Goal: Information Seeking & Learning: Learn about a topic

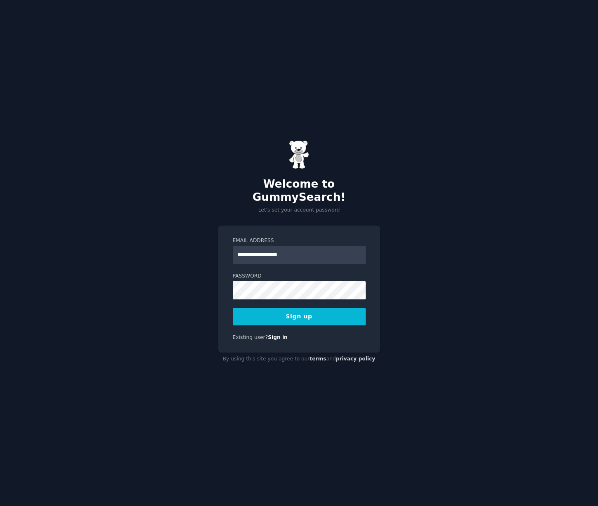
type input "**********"
click at [233, 300] on div at bounding box center [233, 300] width 0 height 0
click at [454, 260] on div "**********" at bounding box center [299, 253] width 598 height 506
click at [233, 300] on div at bounding box center [233, 300] width 0 height 0
click at [308, 311] on button "Sign up" at bounding box center [299, 316] width 133 height 17
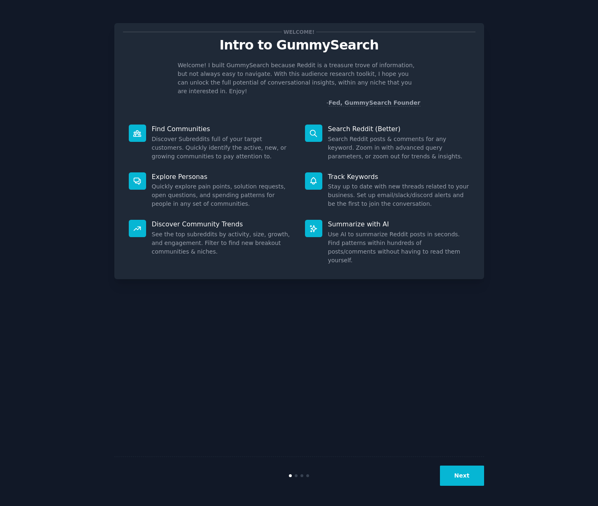
click at [467, 474] on button "Next" at bounding box center [462, 476] width 44 height 20
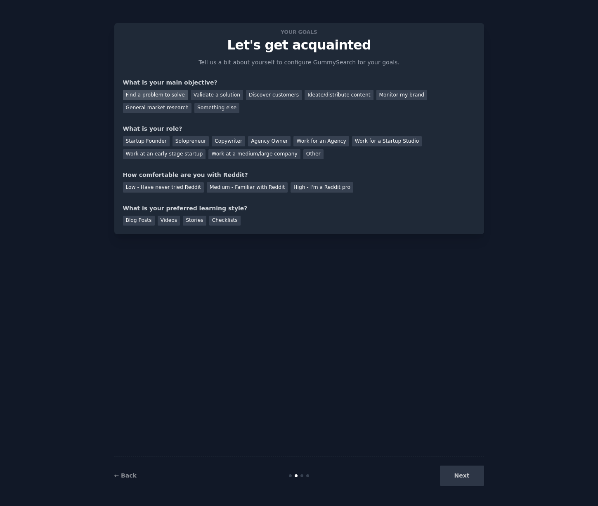
click at [150, 90] on div "Find a problem to solve" at bounding box center [155, 95] width 65 height 10
click at [215, 95] on div "Validate a solution" at bounding box center [217, 95] width 52 height 10
click at [175, 94] on div "Find a problem to solve" at bounding box center [155, 95] width 65 height 10
click at [149, 138] on div "Startup Founder" at bounding box center [146, 141] width 47 height 10
click at [189, 142] on div "Solopreneur" at bounding box center [190, 141] width 36 height 10
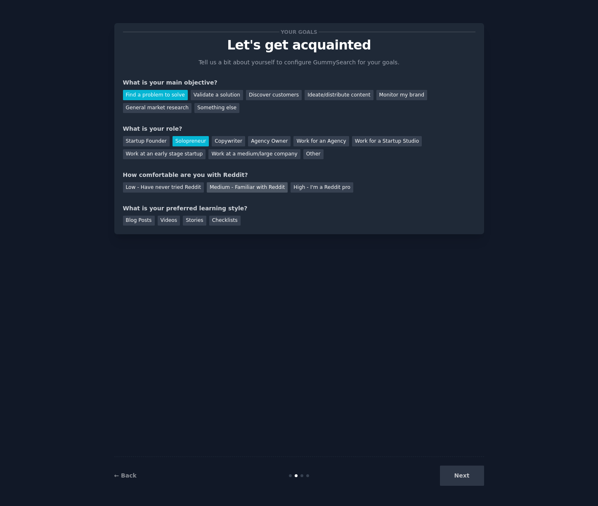
click at [261, 191] on div "Medium - Familiar with Reddit" at bounding box center [247, 187] width 81 height 10
click at [127, 218] on div "Blog Posts" at bounding box center [139, 221] width 32 height 10
click at [458, 477] on button "Next" at bounding box center [462, 476] width 44 height 20
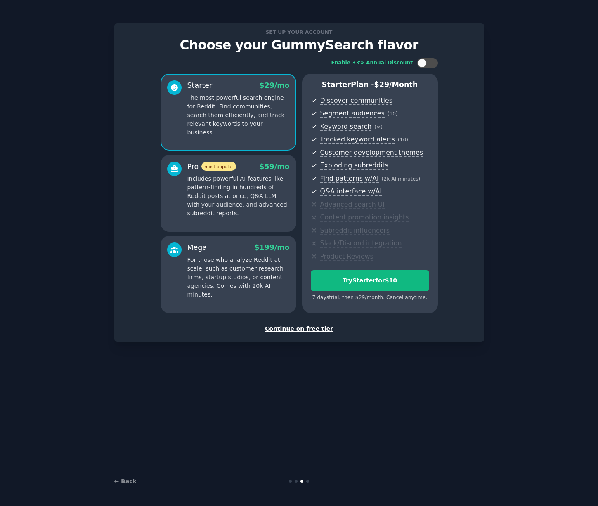
drag, startPoint x: 347, startPoint y: 299, endPoint x: 425, endPoint y: 297, distance: 77.2
click at [425, 297] on div "7 days trial, then $ 29 /month . Cancel anytime." at bounding box center [370, 297] width 118 height 7
click at [427, 62] on div at bounding box center [427, 63] width 21 height 10
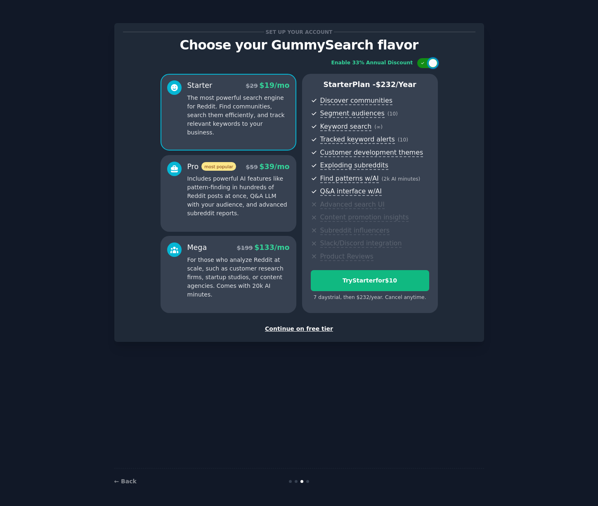
click at [427, 62] on div at bounding box center [427, 63] width 21 height 10
checkbox input "false"
click at [309, 329] on div "Continue on free tier" at bounding box center [299, 329] width 352 height 9
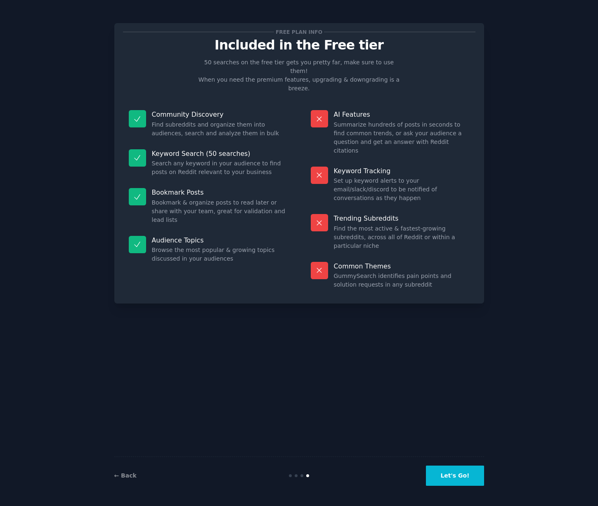
click at [451, 475] on button "Let's Go!" at bounding box center [455, 476] width 58 height 20
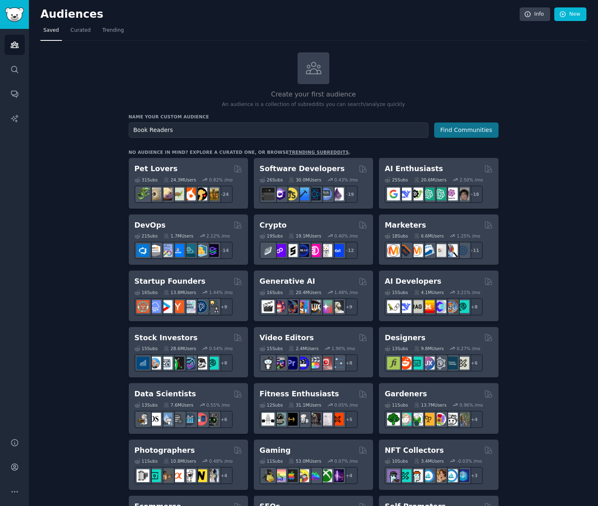
type input "Book Readers"
click at [470, 128] on button "Find Communities" at bounding box center [466, 130] width 64 height 15
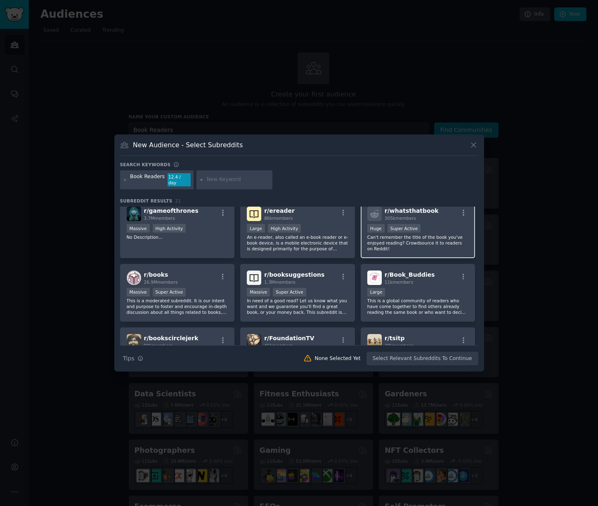
scroll to position [73, 0]
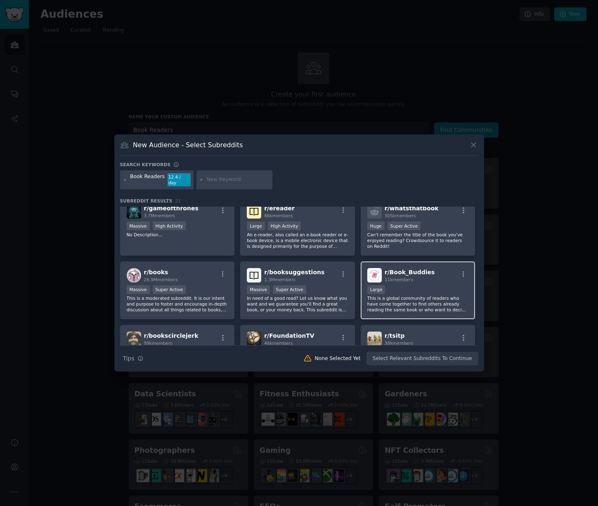
click at [412, 295] on p "This is a global community of readers who have come together to find others alr…" at bounding box center [417, 303] width 101 height 17
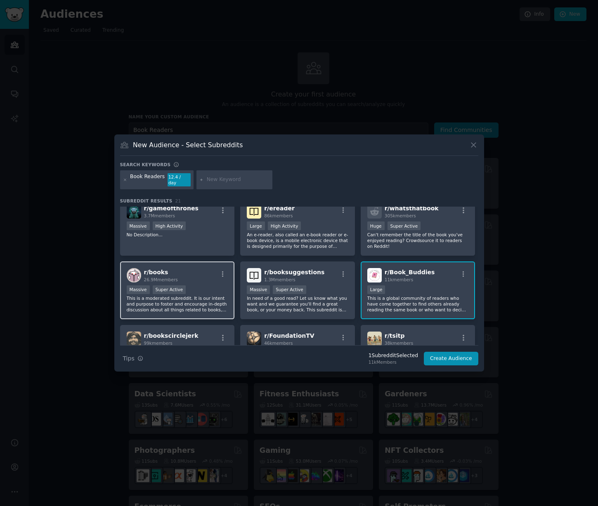
click at [209, 305] on p "This is a moderated subreddit. It is our intent and purpose to foster and encou…" at bounding box center [177, 303] width 101 height 17
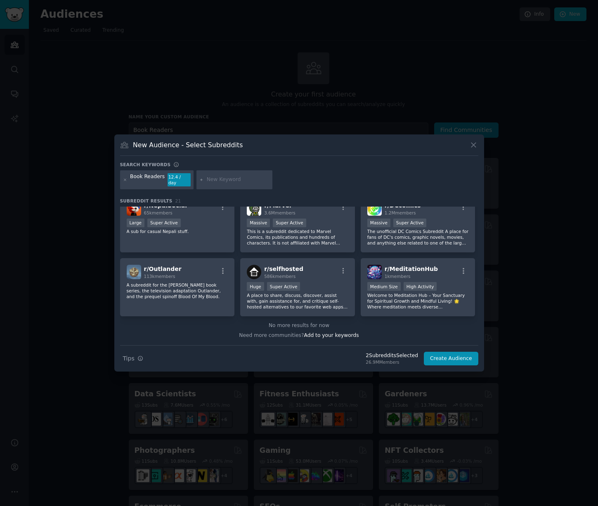
scroll to position [0, 0]
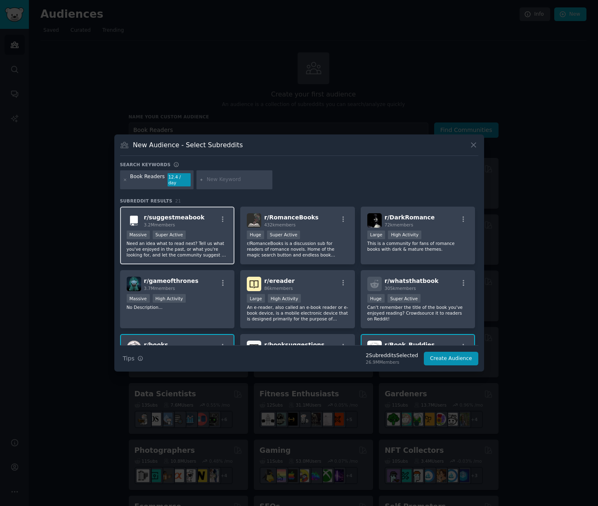
click at [216, 243] on p "Need an idea what to read next? Tell us what you've enjoyed in the past, or wha…" at bounding box center [177, 249] width 101 height 17
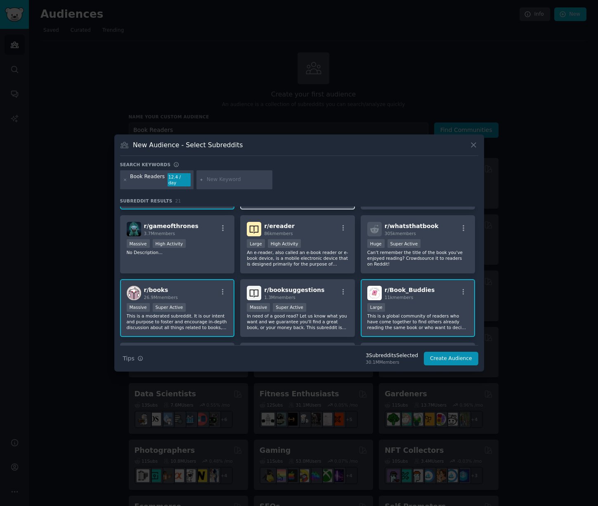
scroll to position [68, 0]
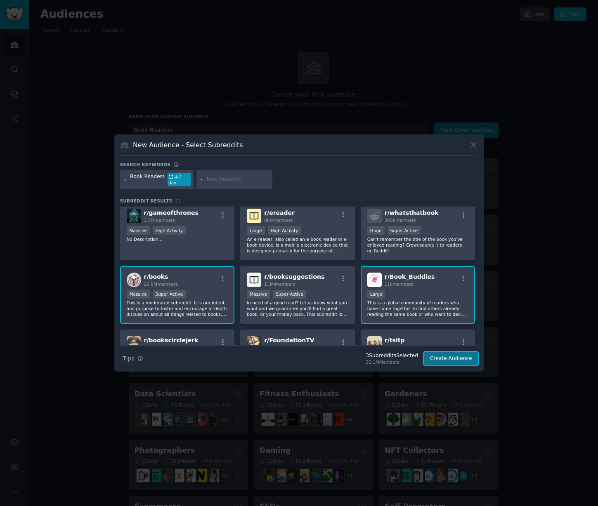
click at [448, 358] on button "Create Audience" at bounding box center [451, 359] width 54 height 14
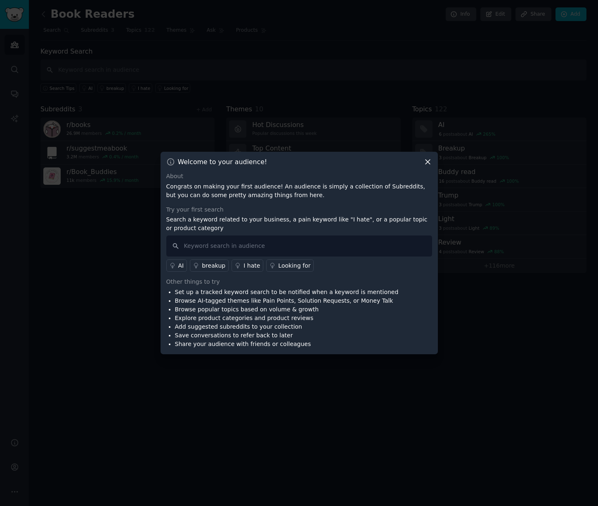
click at [199, 192] on p "Congrats on making your first audience! An audience is simply a collection of S…" at bounding box center [299, 190] width 266 height 17
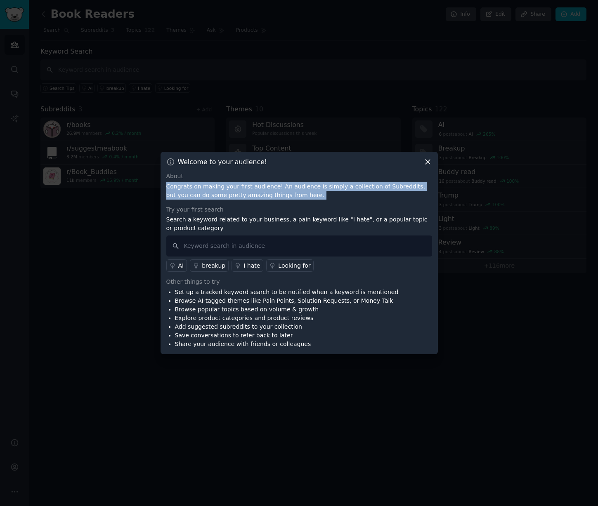
click at [230, 223] on p "Search a keyword related to your business, a pain keyword like "I hate", or a p…" at bounding box center [299, 223] width 266 height 17
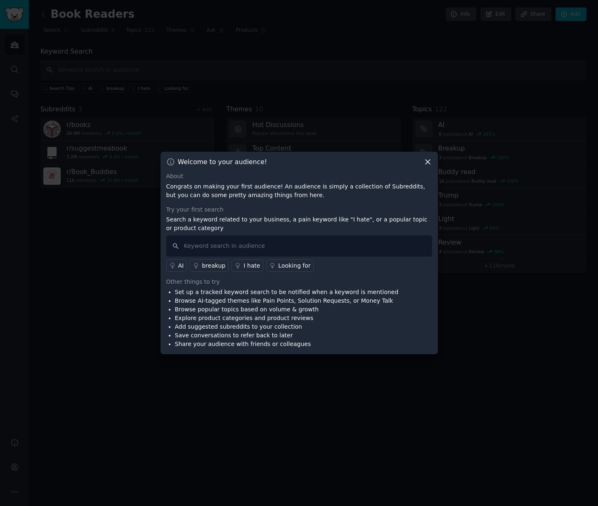
click at [230, 223] on p "Search a keyword related to your business, a pain keyword like "I hate", or a p…" at bounding box center [299, 223] width 266 height 17
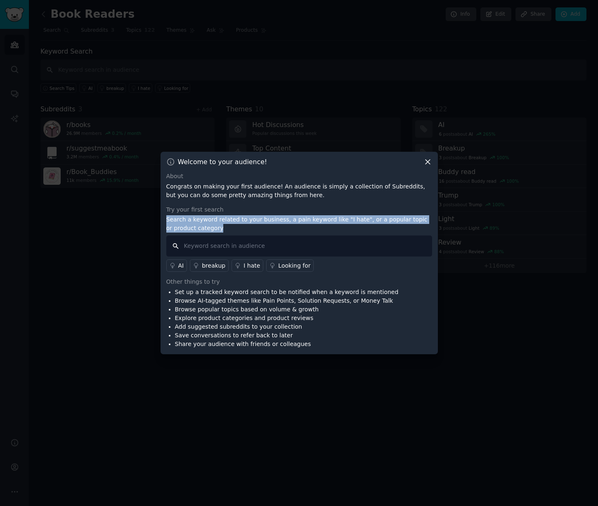
click at [231, 246] on input "text" at bounding box center [299, 246] width 266 height 21
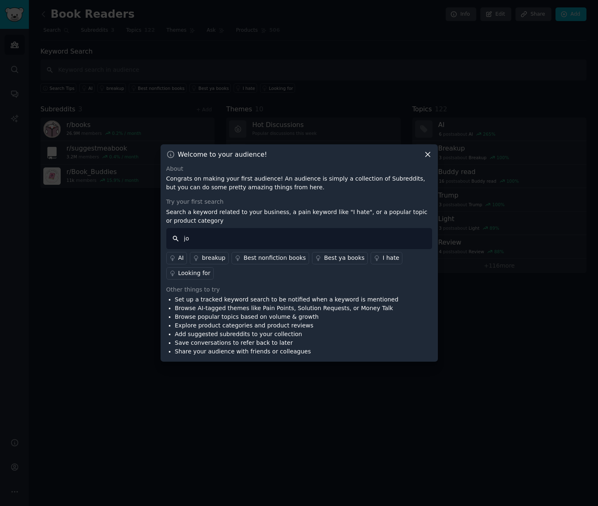
type input "jou"
type input "reading journal tracking rating"
click at [176, 257] on link "AI" at bounding box center [176, 258] width 21 height 12
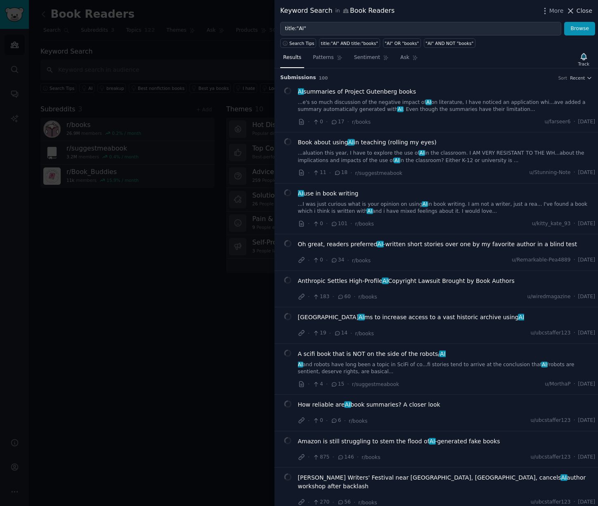
click at [578, 13] on span "Close" at bounding box center [584, 11] width 16 height 9
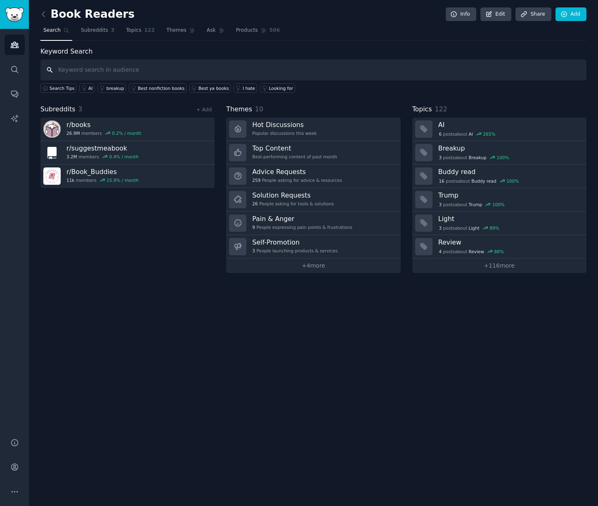
click at [105, 68] on input "text" at bounding box center [313, 69] width 546 height 21
type input "journal tracking rating"
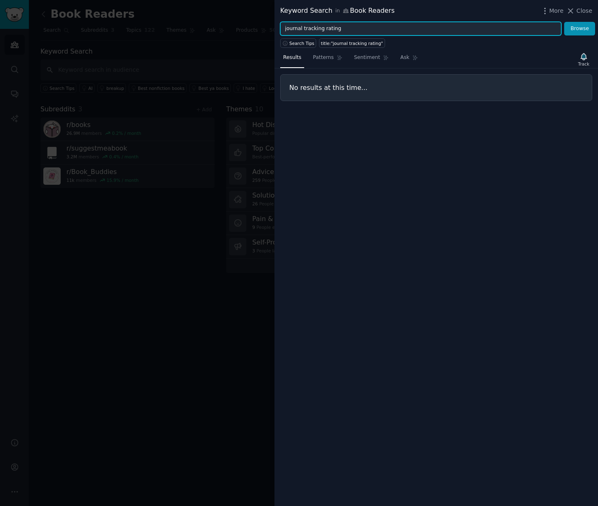
click at [380, 31] on input "journal tracking rating" at bounding box center [420, 29] width 281 height 14
click at [310, 45] on span "Search Tips" at bounding box center [301, 43] width 25 height 6
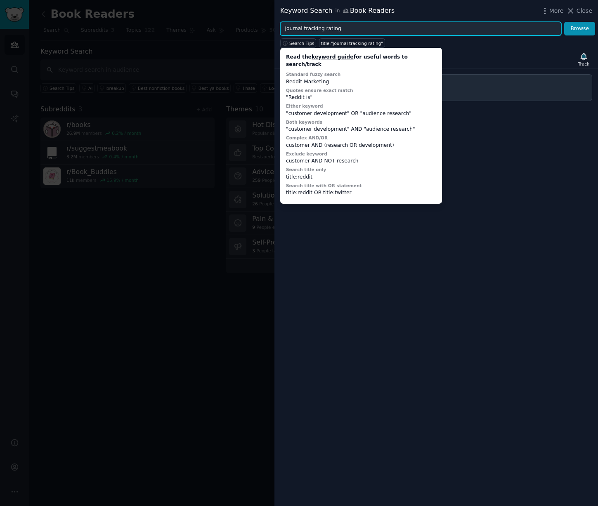
click at [366, 28] on input "journal tracking rating" at bounding box center [420, 29] width 281 height 14
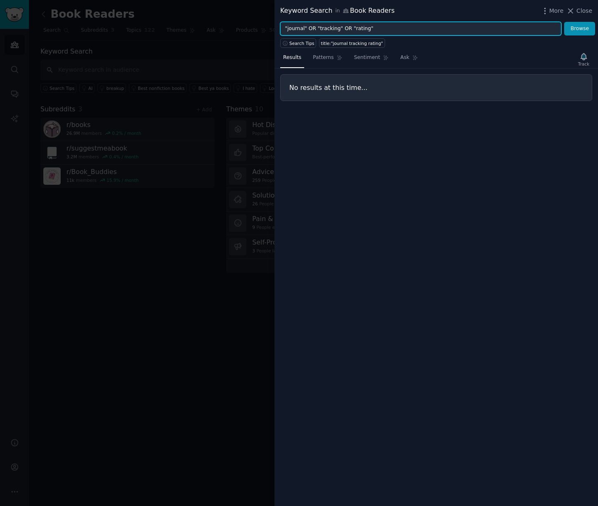
type input ""journal" OR "tracking" OR "rating""
click at [564, 22] on button "Browse" at bounding box center [579, 29] width 31 height 14
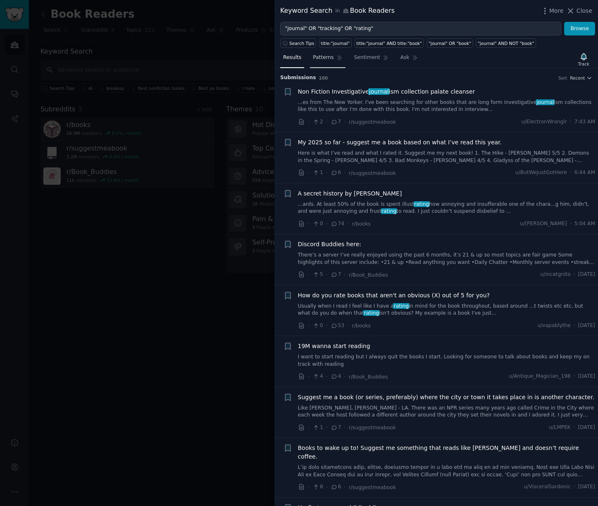
click at [326, 54] on span "Patterns" at bounding box center [323, 57] width 21 height 7
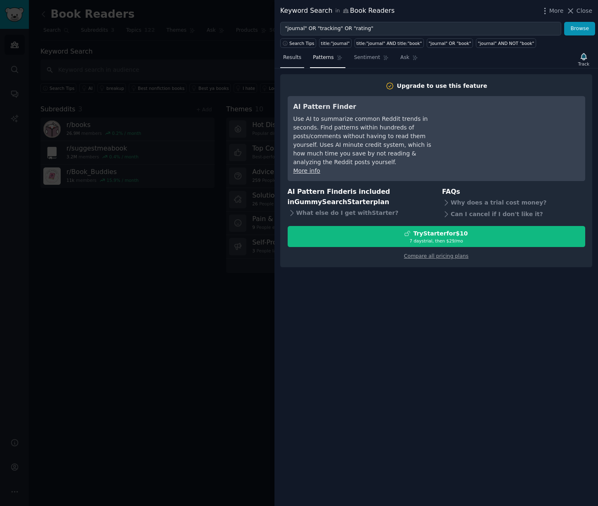
click at [290, 62] on link "Results" at bounding box center [292, 59] width 24 height 17
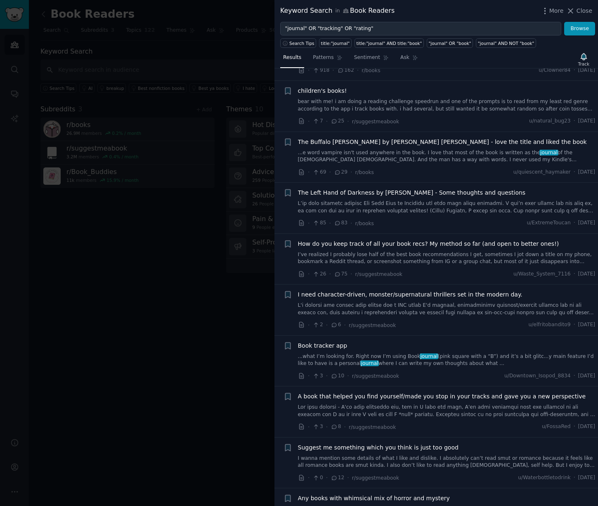
scroll to position [469, 0]
click at [463, 250] on link "I’ve realized I probably lose half of the best book recommendations I get, some…" at bounding box center [446, 257] width 297 height 14
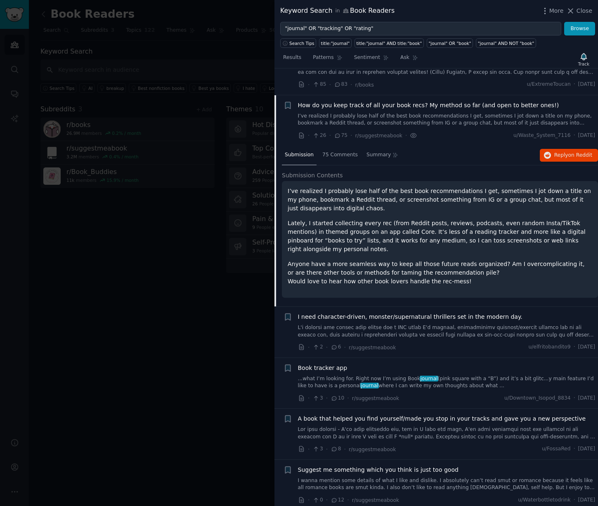
scroll to position [624, 0]
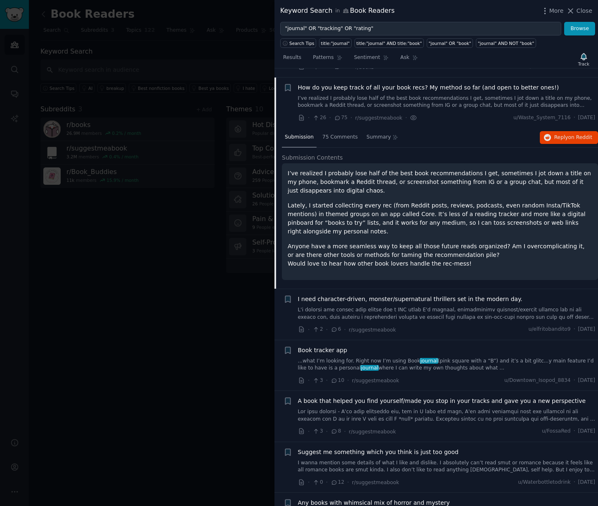
click at [397, 212] on p "Lately, I started collecting every rec (from Reddit posts, reviews, podcasts, e…" at bounding box center [440, 218] width 304 height 35
click at [356, 134] on div "75 Comments" at bounding box center [339, 138] width 41 height 20
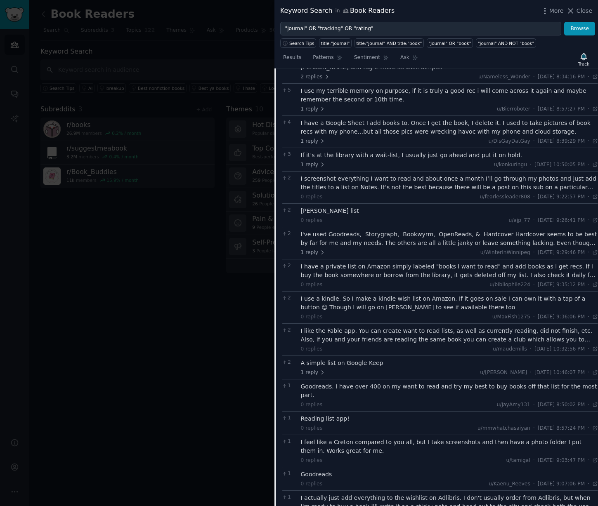
scroll to position [880, 0]
click at [445, 215] on div "2 Libby list 0 replies u/ajp_77 · Thu 8/28/2025, 9:26:41 PM Thu 8/28/2025 ·" at bounding box center [440, 215] width 316 height 24
click at [436, 229] on div "I've used Goodreads, Storygraph, Bookwyrm, OpenReads, & Hardcover Hardcover see…" at bounding box center [449, 237] width 297 height 17
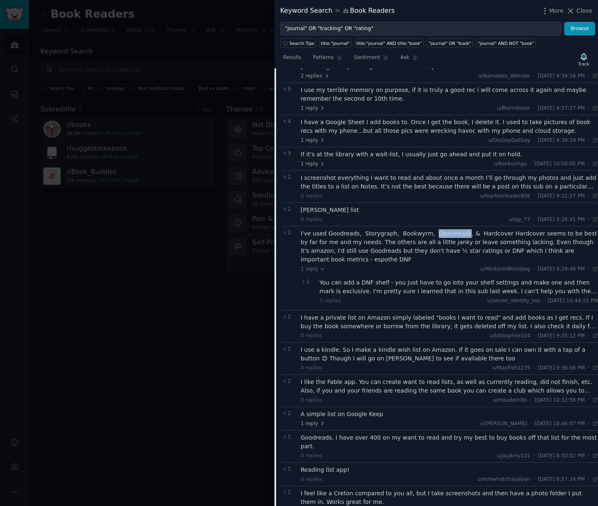
click at [434, 282] on div "You can add a DNF shelf - you just have to go into your shelf settings and make…" at bounding box center [458, 286] width 278 height 17
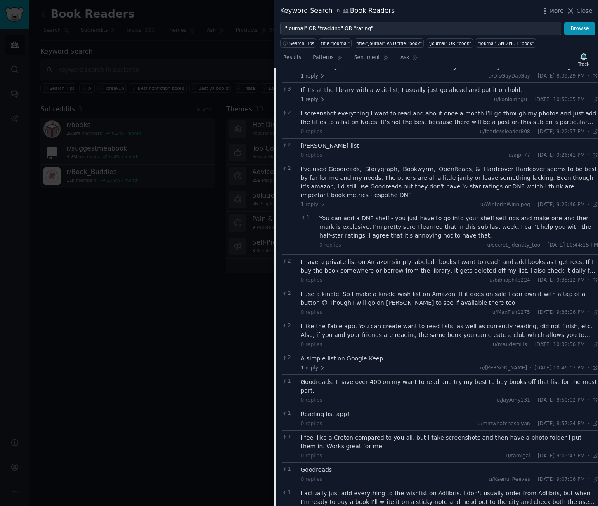
scroll to position [943, 0]
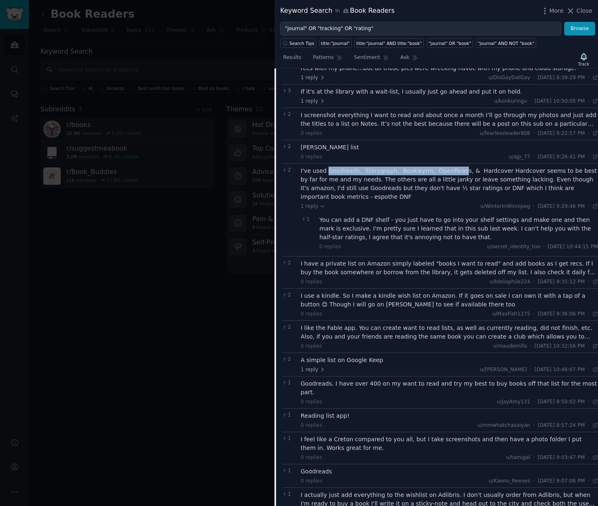
drag, startPoint x: 326, startPoint y: 160, endPoint x: 457, endPoint y: 163, distance: 130.4
click at [457, 167] on div "I've used Goodreads, Storygraph, Bookwyrm, OpenReads, & Hardcover Hardcover see…" at bounding box center [449, 184] width 297 height 35
copy div "Goodreads, Storygraph, Bookwyrm, OpenRead"
click at [595, 203] on icon at bounding box center [595, 206] width 6 height 6
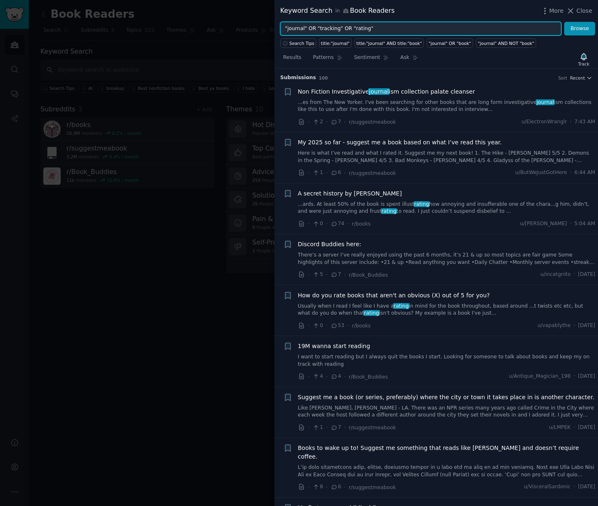
click at [384, 31] on input ""journal" OR "tracking" OR "rating"" at bounding box center [420, 29] width 281 height 14
click at [198, 104] on div at bounding box center [299, 253] width 598 height 506
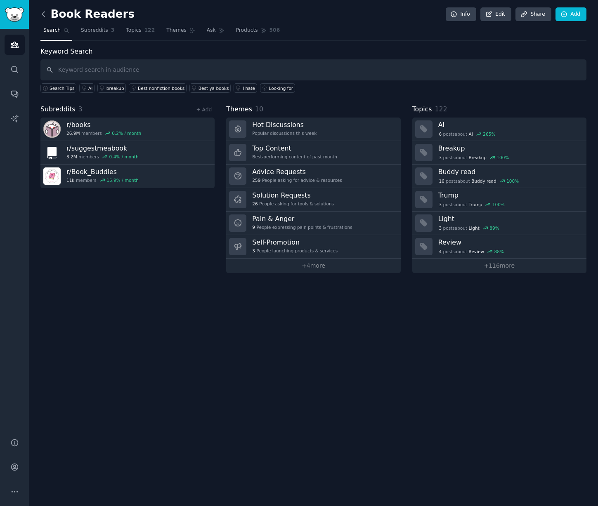
click at [44, 17] on icon at bounding box center [43, 14] width 2 height 5
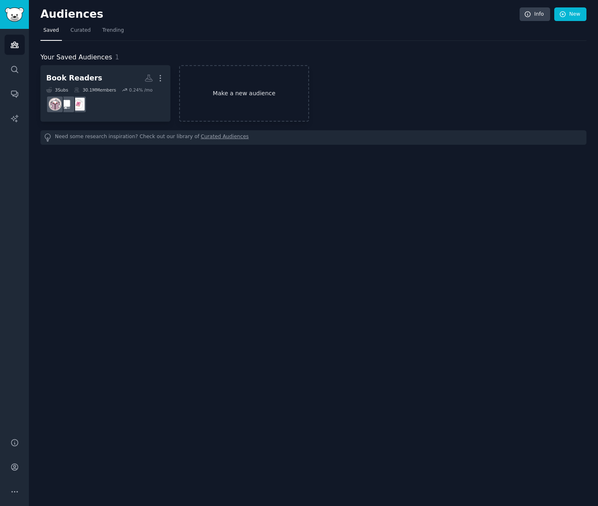
click at [235, 88] on link "Make a new audience" at bounding box center [244, 93] width 130 height 57
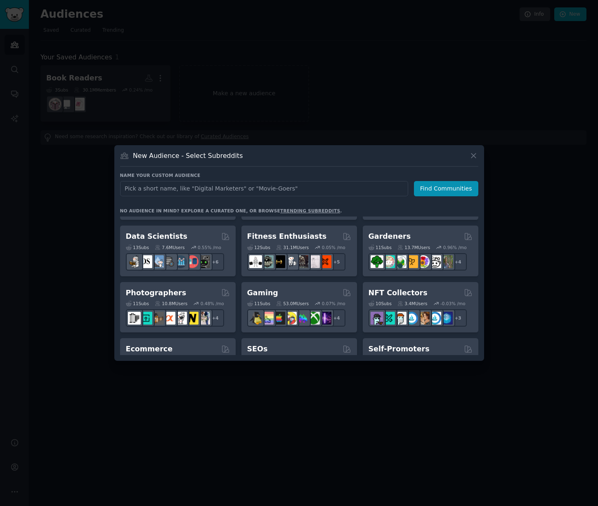
scroll to position [210, 0]
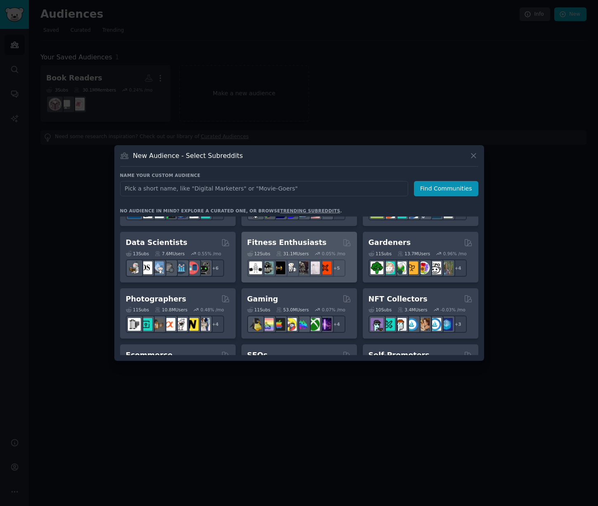
click at [295, 245] on h2 "Fitness Enthusiasts" at bounding box center [287, 243] width 80 height 10
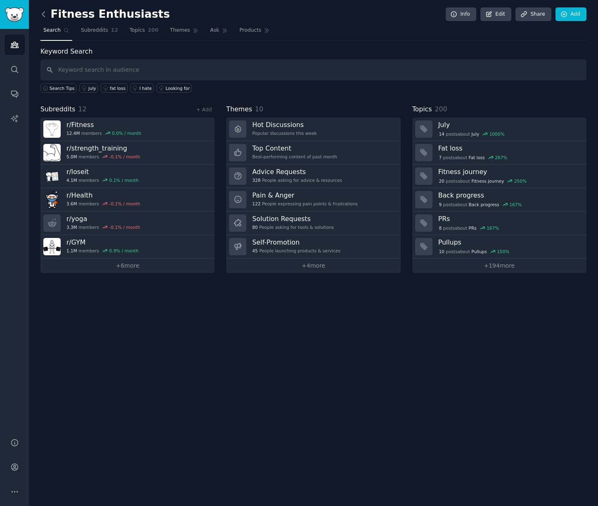
click at [45, 17] on icon at bounding box center [43, 14] width 9 height 9
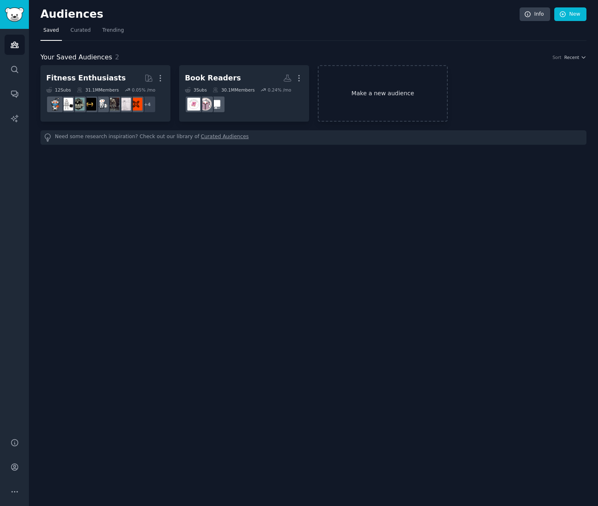
click at [348, 93] on link "Make a new audience" at bounding box center [383, 93] width 130 height 57
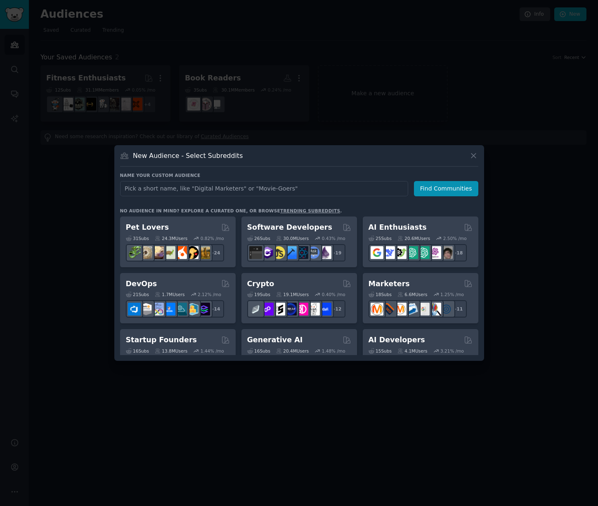
click at [289, 210] on link "trending subreddits" at bounding box center [310, 210] width 60 height 5
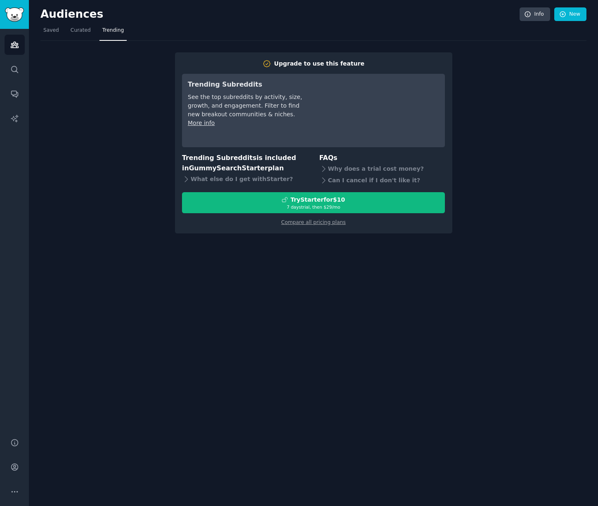
click at [260, 33] on nav "Saved Curated Trending" at bounding box center [313, 32] width 546 height 17
click at [87, 30] on span "Curated" at bounding box center [81, 30] width 20 height 7
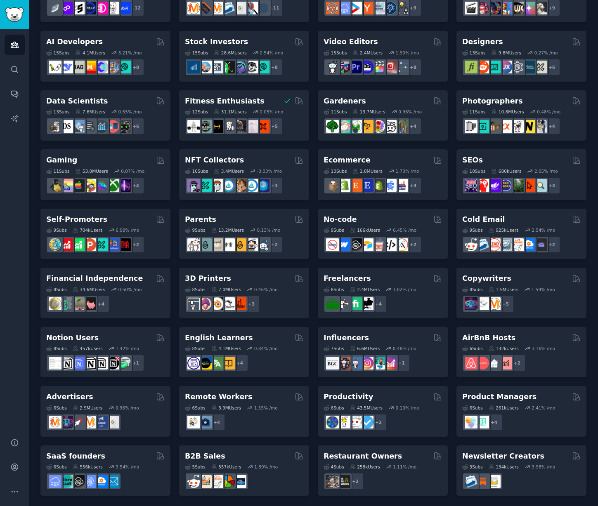
scroll to position [154, 0]
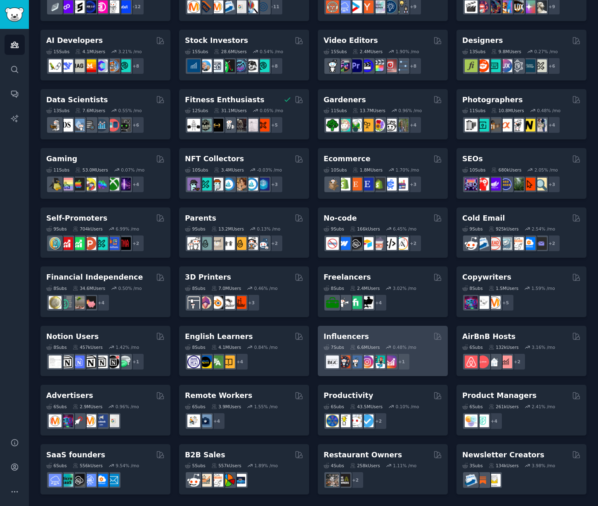
click at [388, 334] on div "Influencers" at bounding box center [382, 337] width 118 height 10
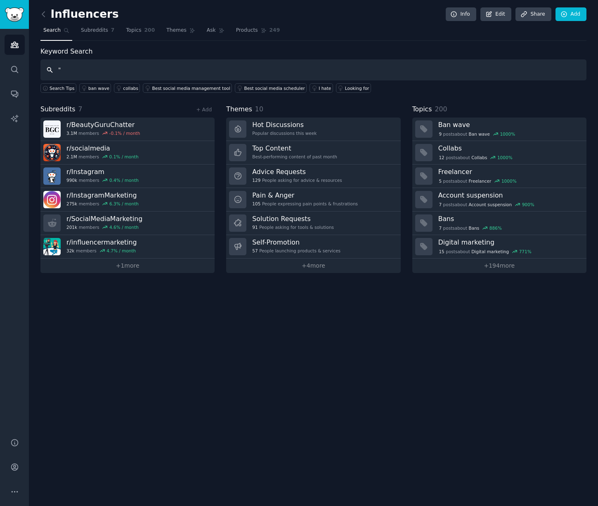
paste input "recommendation for"
paste input "struggling with"
paste input "hate it when"
paste input "tool that can"
paste input "the best way to"
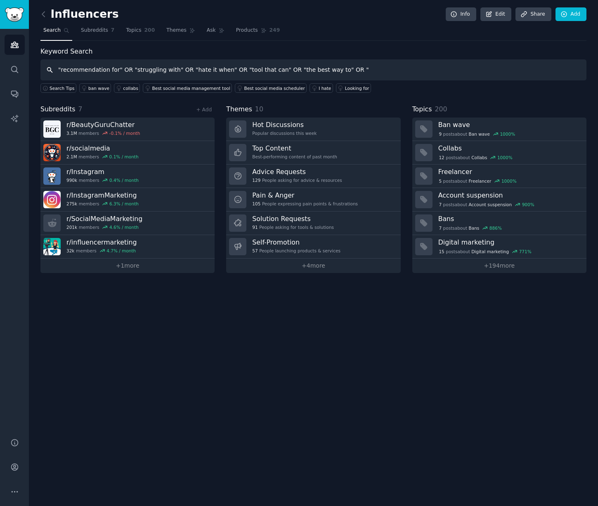
paste input "confused about"
type input ""recommendation for" OR "struggling with" OR "hate it when" OR "tool that can" …"
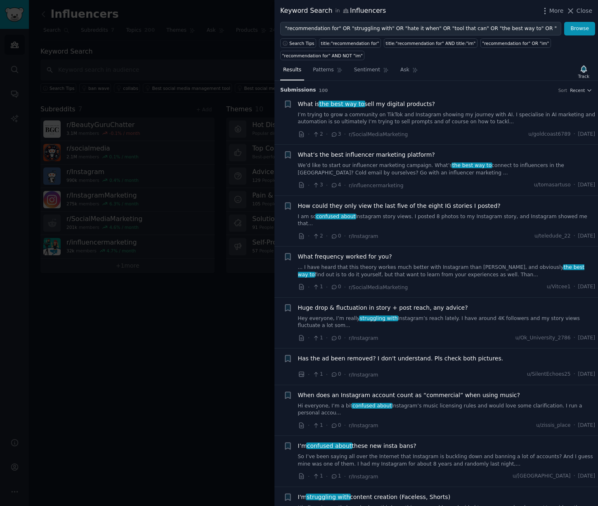
click at [469, 122] on link "I’m trying to grow a community on TikTok and Instagram showing my journey with …" at bounding box center [446, 118] width 297 height 14
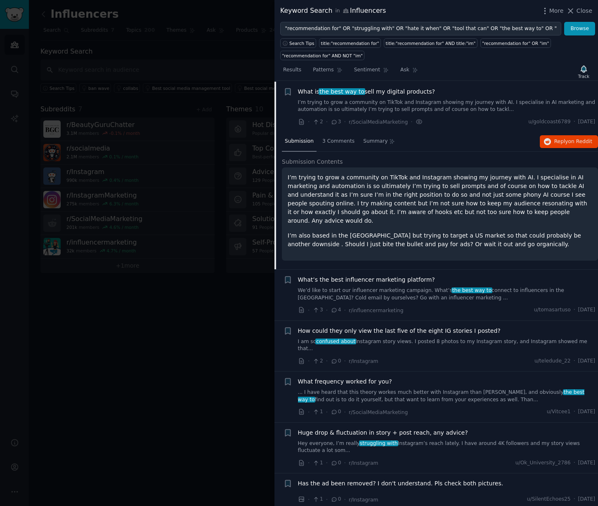
scroll to position [13, 0]
click at [475, 115] on div "What is the best way to sell my digital products? I’m trying to grow a communit…" at bounding box center [446, 106] width 297 height 39
click at [469, 108] on link "I’m trying to grow a community on TikTok and Instagram showing my journey with …" at bounding box center [446, 106] width 297 height 14
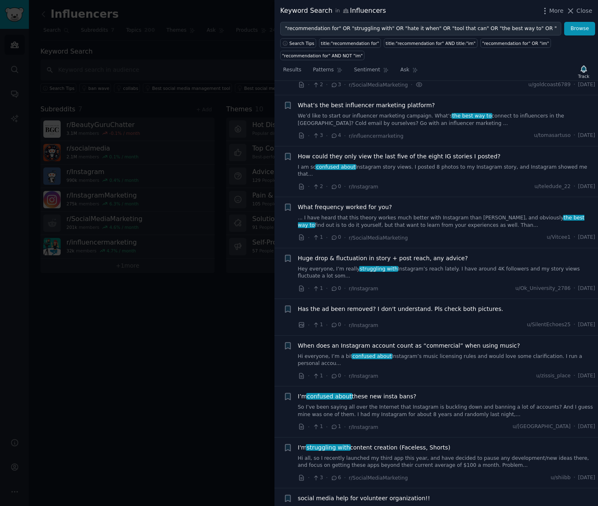
scroll to position [52, 0]
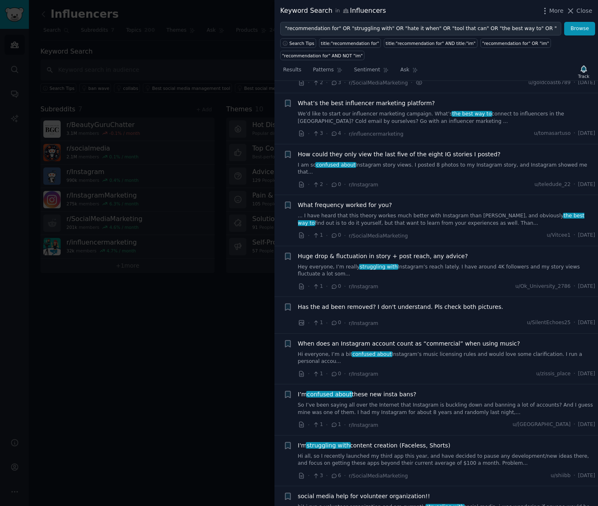
click at [471, 166] on link "I am so confused about Instagram story views. I posted 8 photos to my Instagram…" at bounding box center [446, 169] width 297 height 14
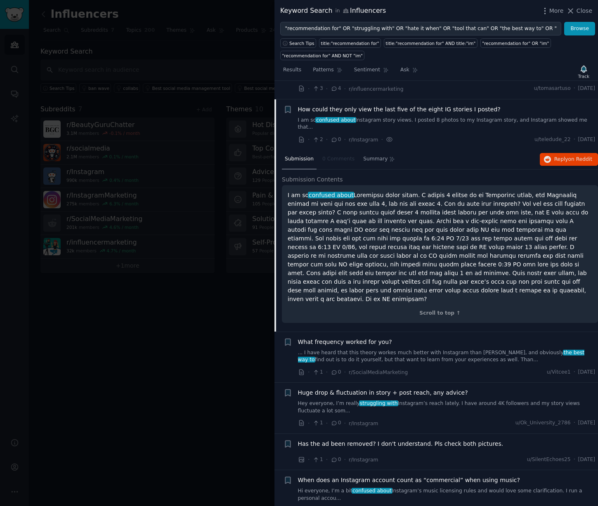
scroll to position [115, 0]
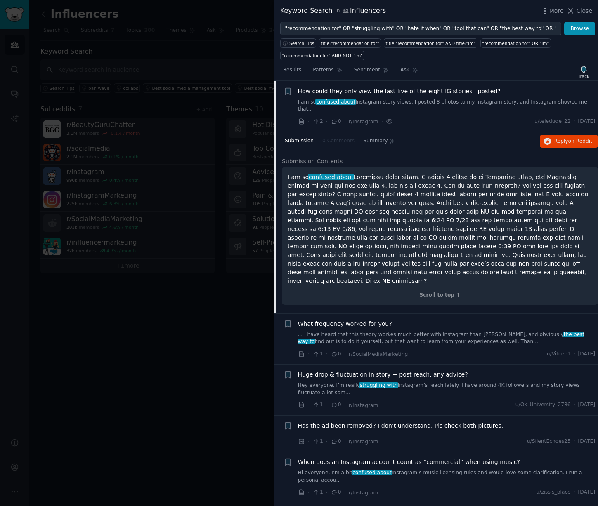
click at [506, 102] on link "I am so confused about Instagram story views. I posted 8 photos to my Instagram…" at bounding box center [446, 106] width 297 height 14
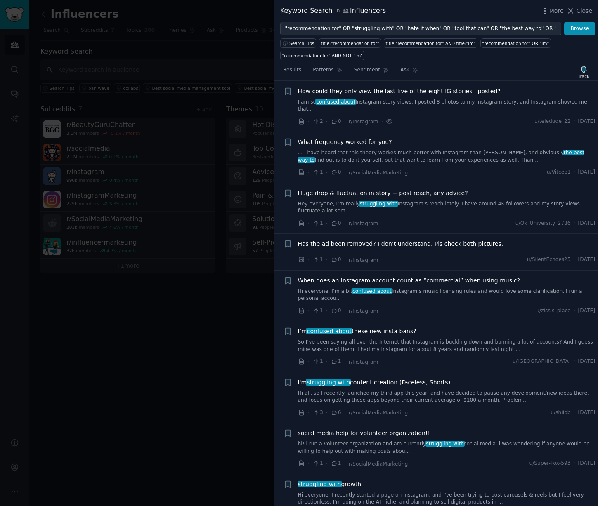
click at [506, 102] on link "I am so confused about Instagram story views. I posted 8 photos to my Instagram…" at bounding box center [446, 106] width 297 height 14
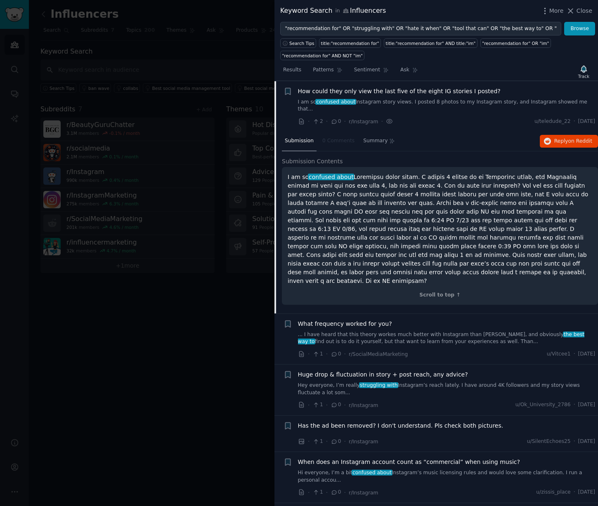
click at [476, 101] on link "I am so confused about Instagram story views. I posted 8 photos to my Instagram…" at bounding box center [446, 106] width 297 height 14
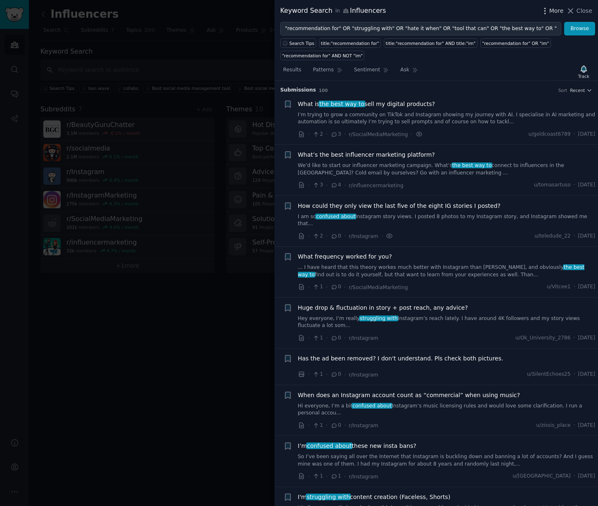
click at [551, 9] on span "More" at bounding box center [556, 11] width 14 height 9
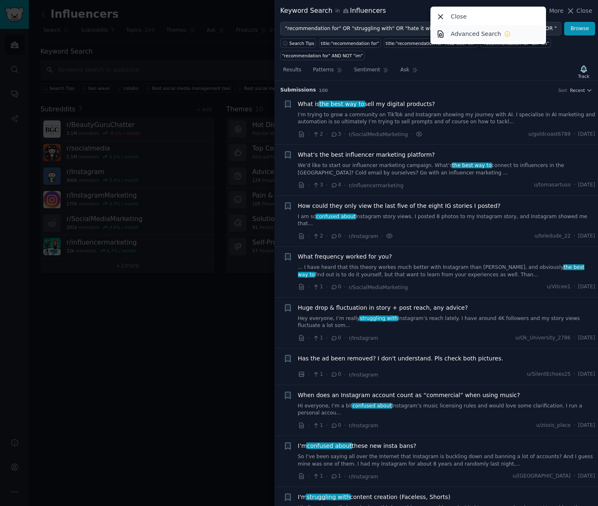
click at [484, 33] on p "Advanced Search" at bounding box center [476, 34] width 50 height 9
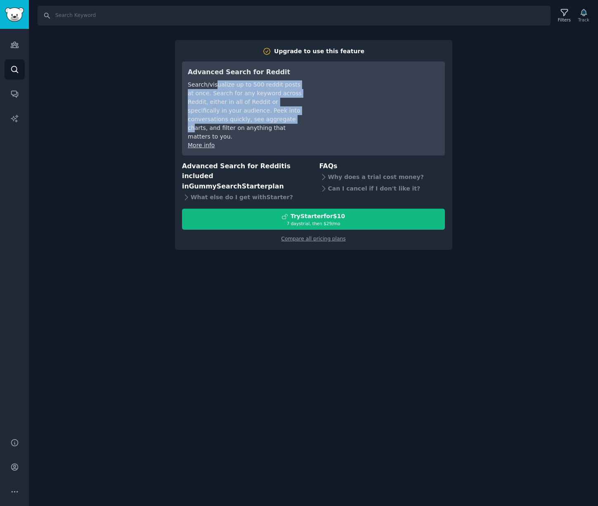
drag, startPoint x: 215, startPoint y: 88, endPoint x: 256, endPoint y: 116, distance: 49.6
click at [256, 116] on div "Search/visualize up to 500 reddit posts at once. Search for any keyword across …" at bounding box center [246, 110] width 116 height 61
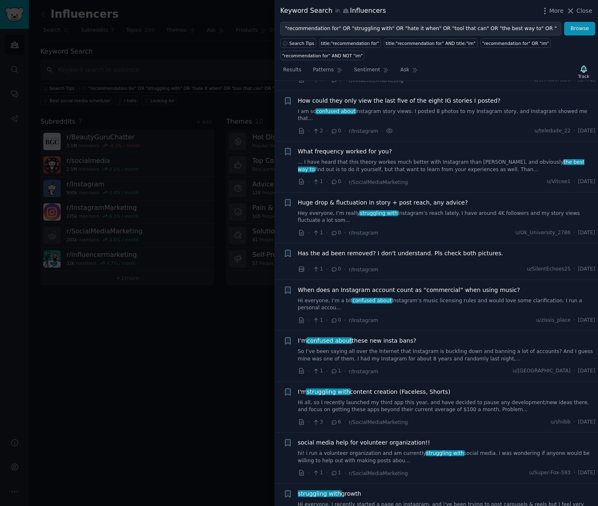
scroll to position [106, 0]
click at [437, 26] on input ""recommendation for" OR "struggling with" OR "hate it when" OR "tool that can" …" at bounding box center [420, 29] width 281 height 14
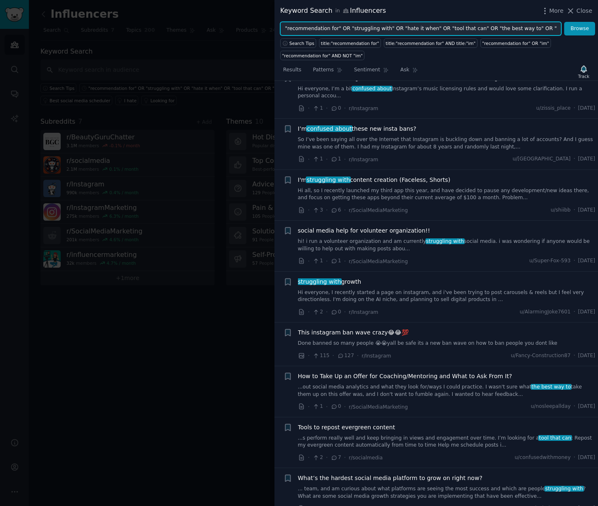
scroll to position [318, 0]
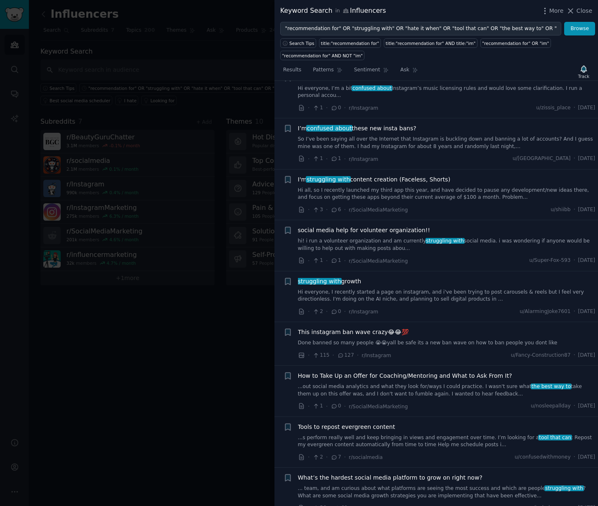
click at [472, 187] on link "Hi all, so I recently launched my third app this year, and have decided to paus…" at bounding box center [446, 194] width 297 height 14
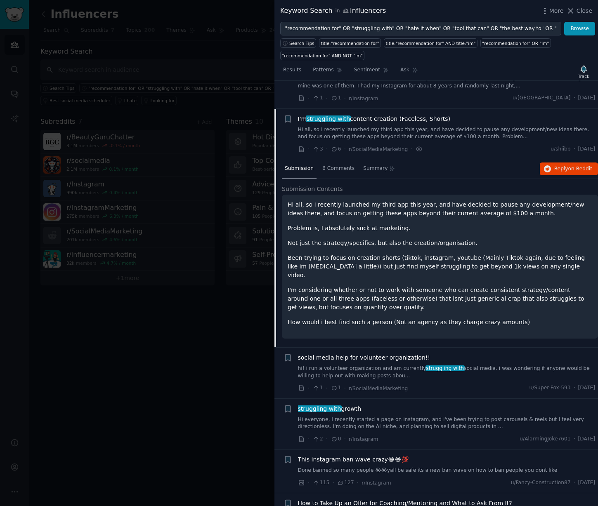
scroll to position [399, 0]
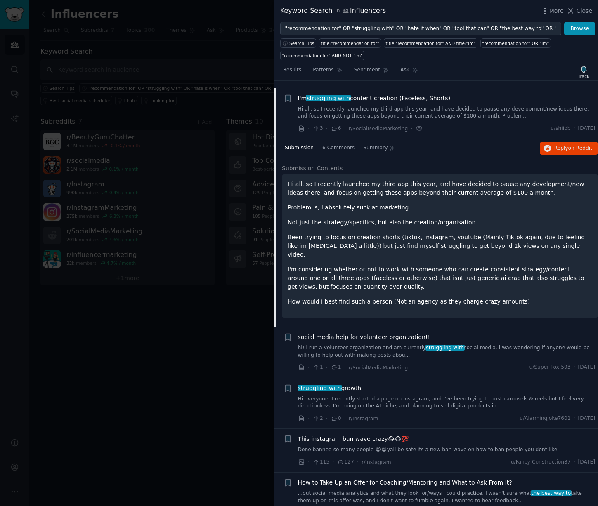
click at [488, 233] on p "Been trying to focus on creation shorts (tiktok, instagram, youtube (Mainly Tik…" at bounding box center [440, 246] width 304 height 26
click at [363, 265] on p "I'm considering whether or not to work with someone who can create consistent s…" at bounding box center [440, 278] width 304 height 26
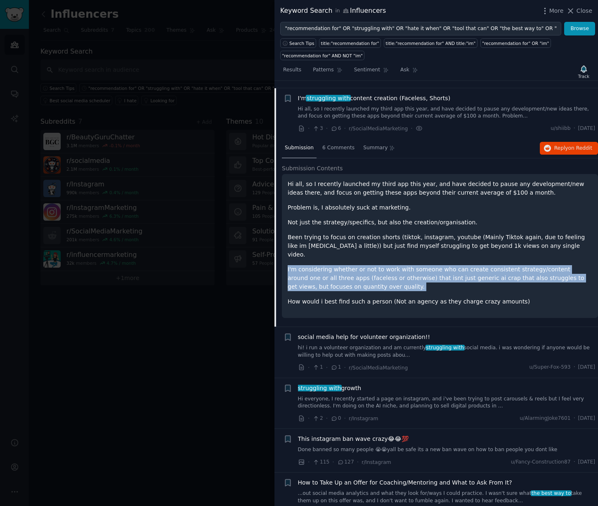
click at [527, 218] on p "Not just the strategy/specifics, but also the creation/organisation." at bounding box center [440, 222] width 304 height 9
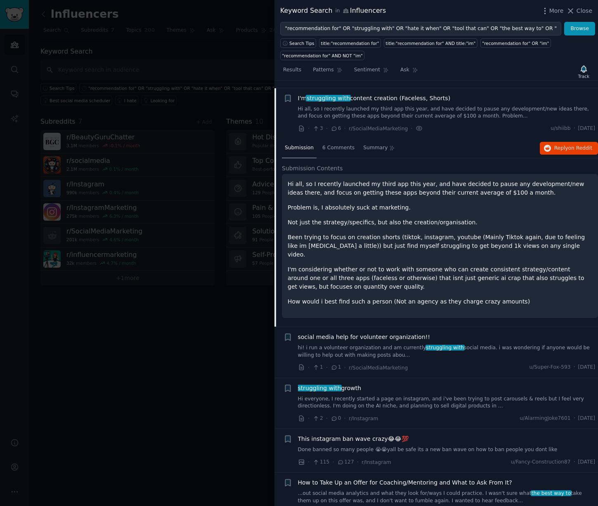
click at [505, 203] on p "Problem is, I absolutely suck at marketing." at bounding box center [440, 207] width 304 height 9
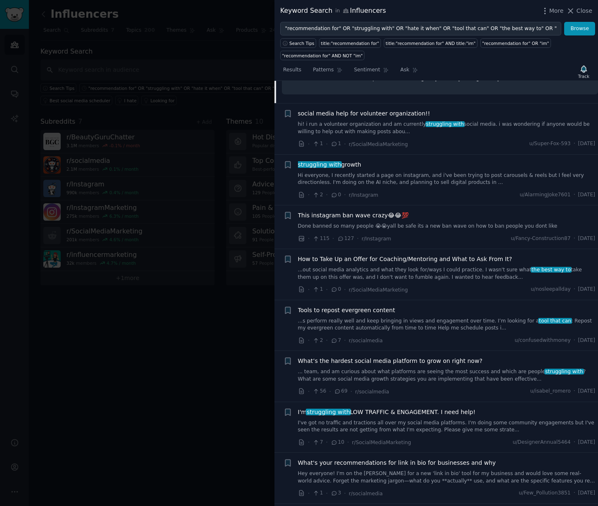
scroll to position [649, 0]
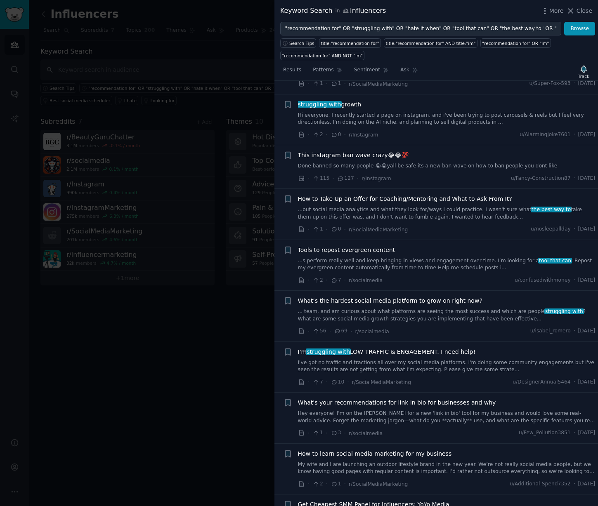
click at [469, 257] on link "...s perform really well and keep bringing in views and engagement over time. I…" at bounding box center [446, 264] width 297 height 14
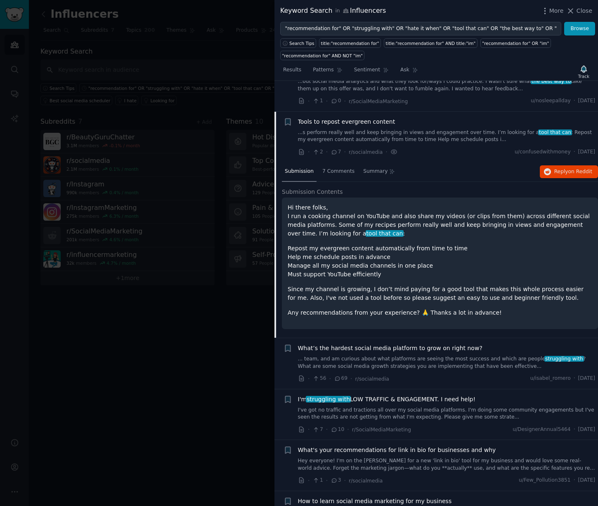
scroll to position [646, 0]
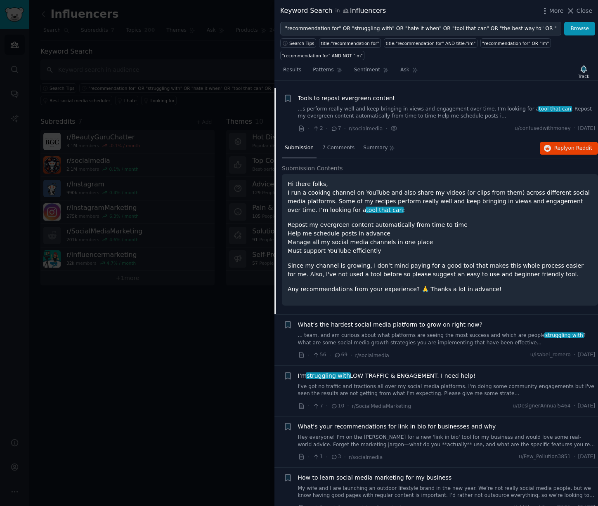
click at [534, 221] on p "Repost my evergreen content automatically from time to time Help me schedule po…" at bounding box center [440, 238] width 304 height 35
click at [530, 221] on p "Repost my evergreen content automatically from time to time Help me schedule po…" at bounding box center [440, 238] width 304 height 35
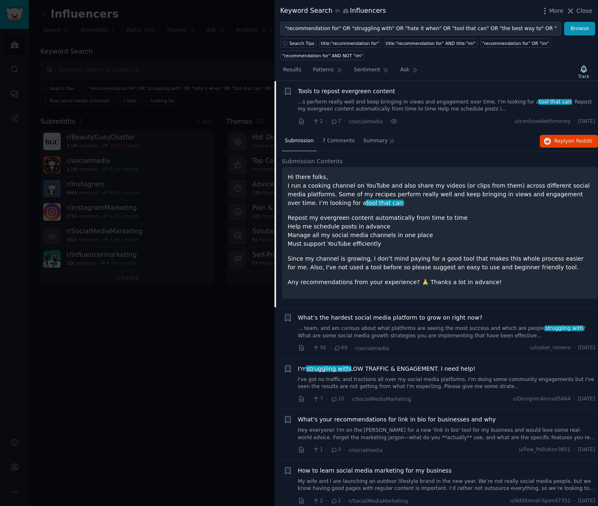
scroll to position [652, 0]
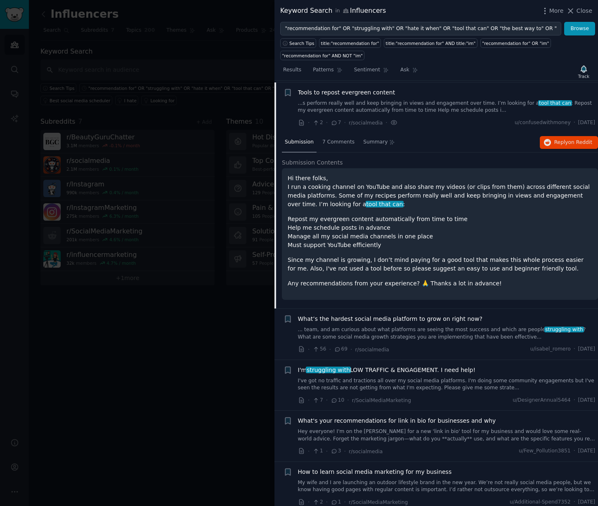
click at [337, 215] on p "Repost my evergreen content automatically from time to time Help me schedule po…" at bounding box center [440, 232] width 304 height 35
click at [333, 218] on p "Repost my evergreen content automatically from time to time Help me schedule po…" at bounding box center [440, 232] width 304 height 35
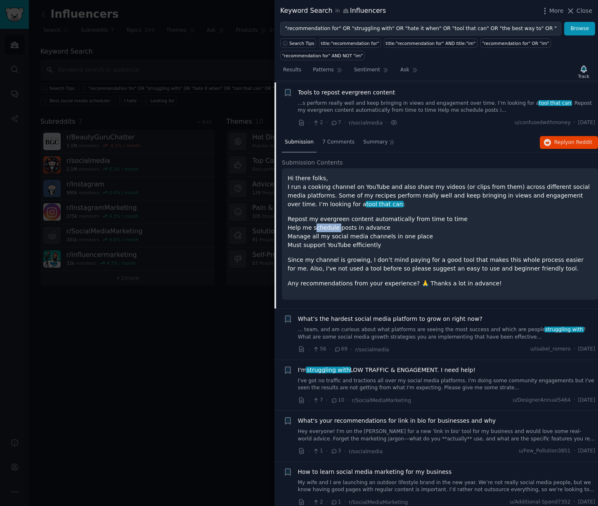
click at [333, 218] on p "Repost my evergreen content automatically from time to time Help me schedule po…" at bounding box center [440, 232] width 304 height 35
click at [360, 231] on p "Repost my evergreen content automatically from time to time Help me schedule po…" at bounding box center [440, 232] width 304 height 35
click at [357, 238] on p "Repost my evergreen content automatically from time to time Help me schedule po…" at bounding box center [440, 232] width 304 height 35
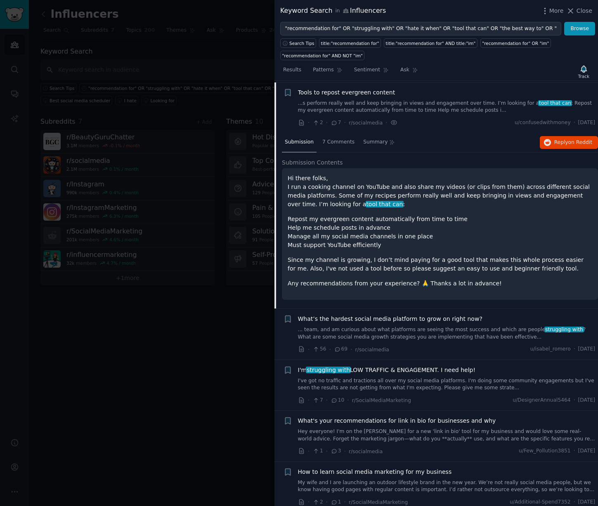
click at [357, 238] on p "Repost my evergreen content automatically from time to time Help me schedule po…" at bounding box center [440, 232] width 304 height 35
click at [380, 256] on p "Since my channel is growing, I don’t mind paying for a good tool that makes thi…" at bounding box center [440, 264] width 304 height 17
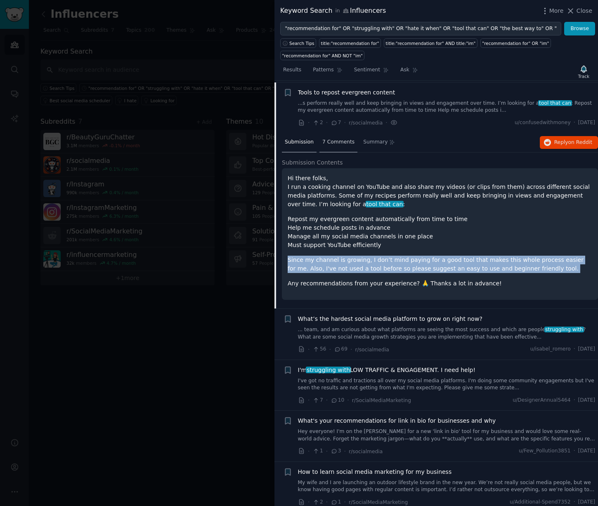
click at [334, 140] on div "7 Comments" at bounding box center [338, 143] width 38 height 20
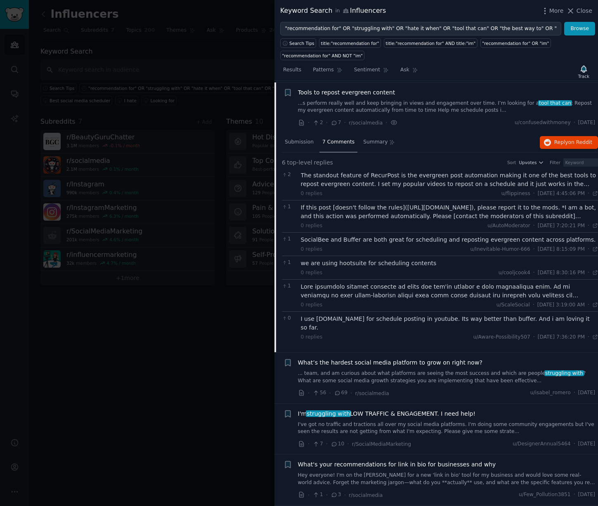
click at [416, 171] on div "The standout feature of RecurPost is the evergreen post automation making it on…" at bounding box center [449, 179] width 297 height 17
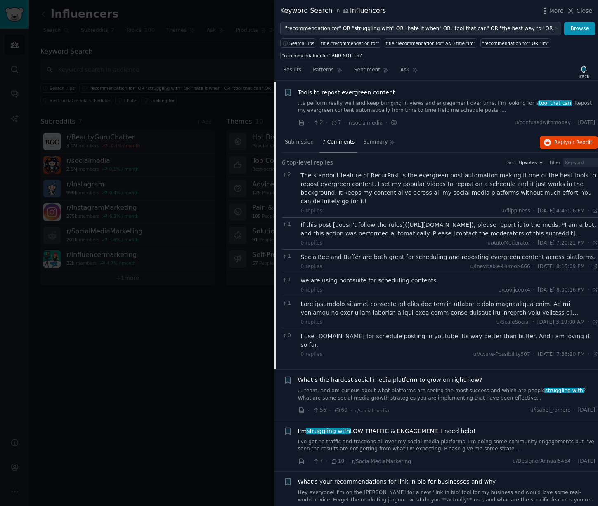
click at [442, 300] on div at bounding box center [449, 308] width 297 height 17
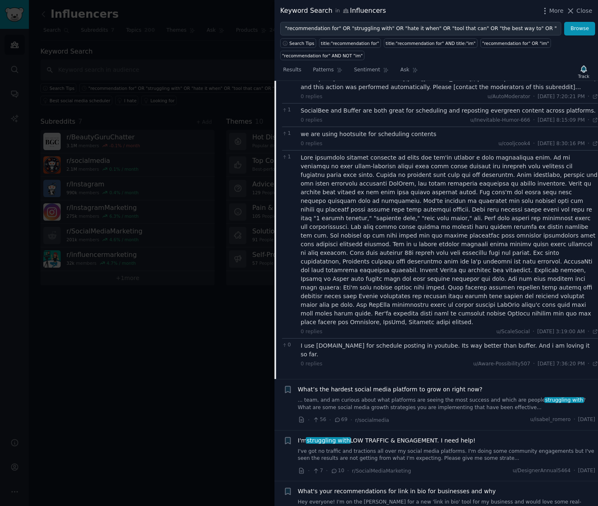
scroll to position [808, 0]
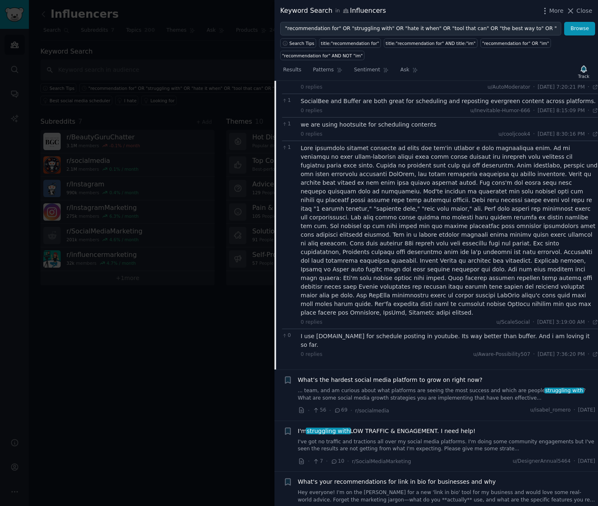
click at [448, 219] on div at bounding box center [449, 230] width 297 height 173
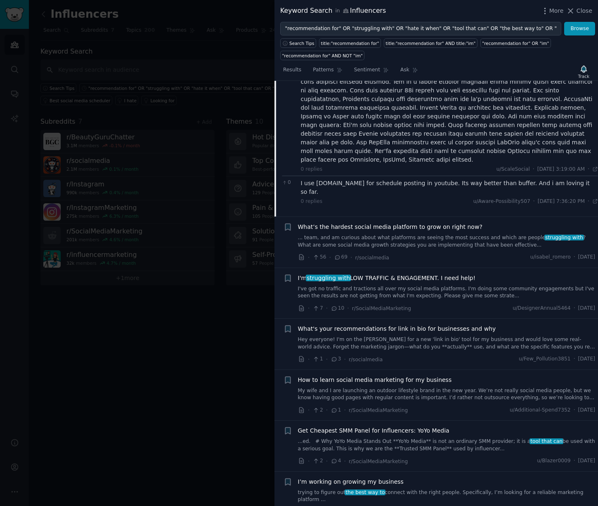
scroll to position [962, 0]
click at [458, 234] on link "... team, and am curious about what platforms are seeing the most success and w…" at bounding box center [446, 241] width 297 height 14
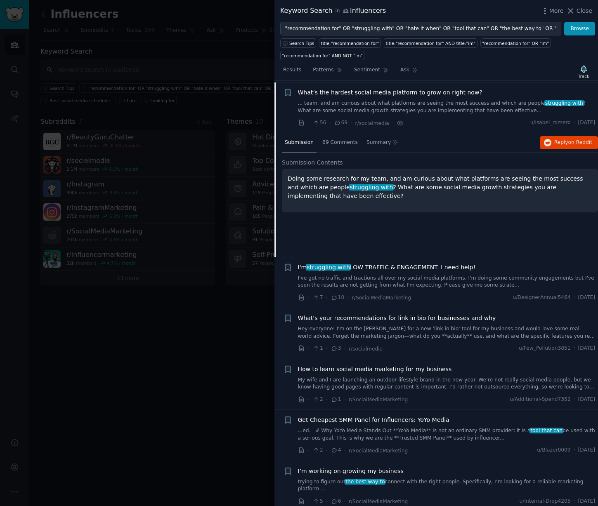
scroll to position [697, 0]
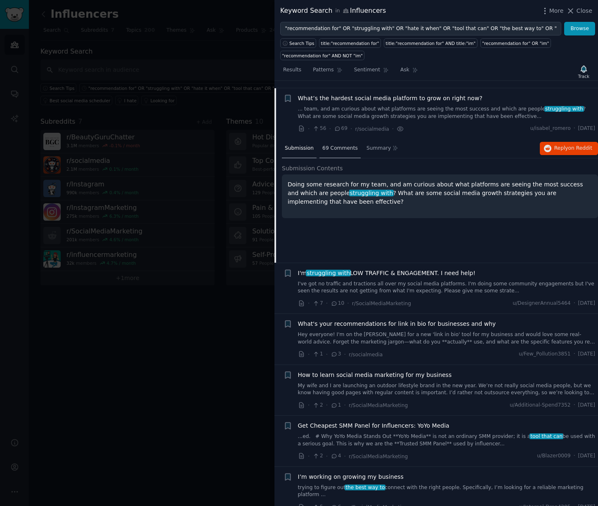
click at [337, 145] on span "69 Comments" at bounding box center [339, 148] width 35 height 7
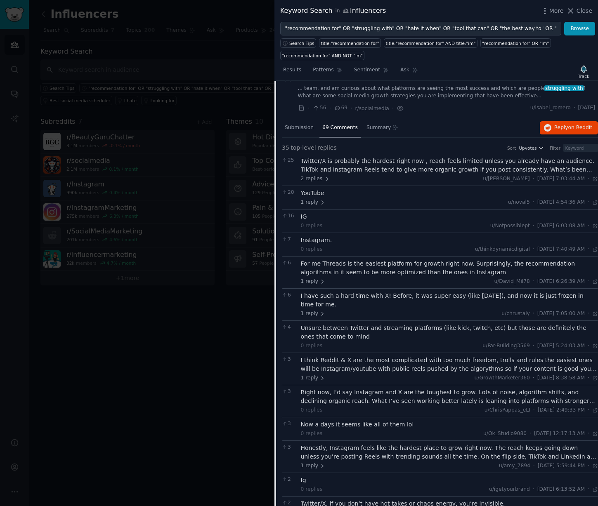
scroll to position [719, 0]
click at [413, 164] on div "Twitter/X is probably the hardest right now , reach feels limited unless you al…" at bounding box center [449, 164] width 297 height 17
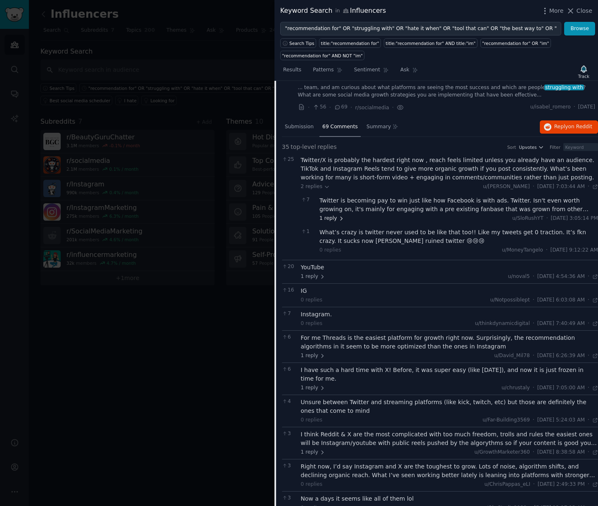
click at [336, 215] on span "1 reply" at bounding box center [331, 218] width 25 height 7
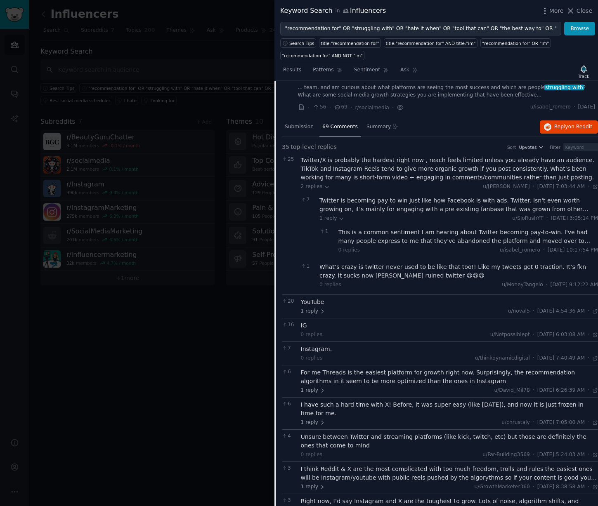
click at [414, 236] on div "This is a common sentiment I am hearing about Twitter becoming pay-to-win. I've…" at bounding box center [468, 236] width 260 height 17
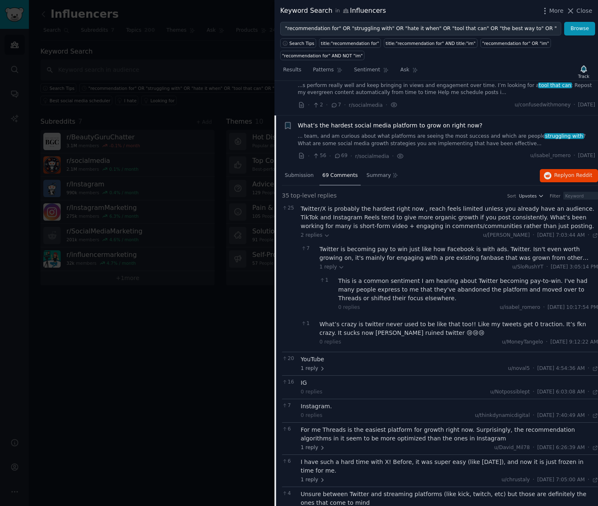
scroll to position [665, 0]
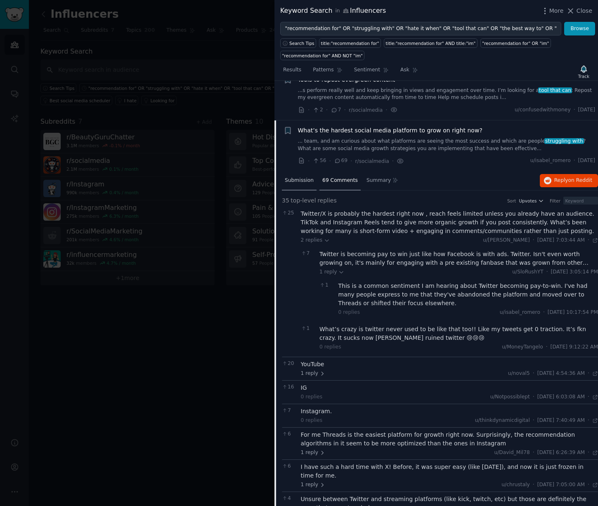
click at [302, 177] on span "Submission" at bounding box center [299, 180] width 29 height 7
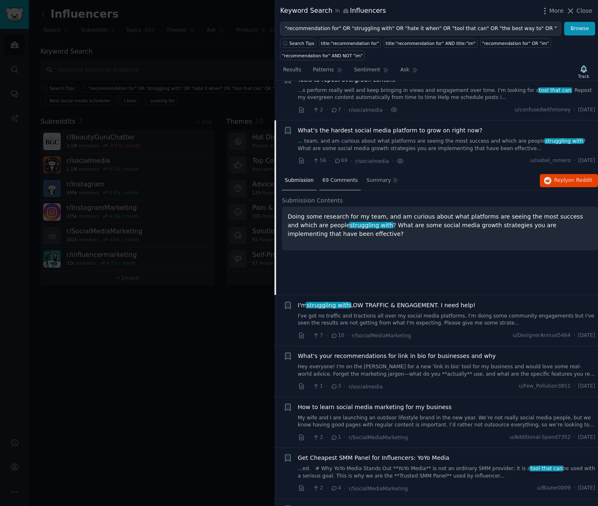
click at [329, 177] on span "69 Comments" at bounding box center [339, 180] width 35 height 7
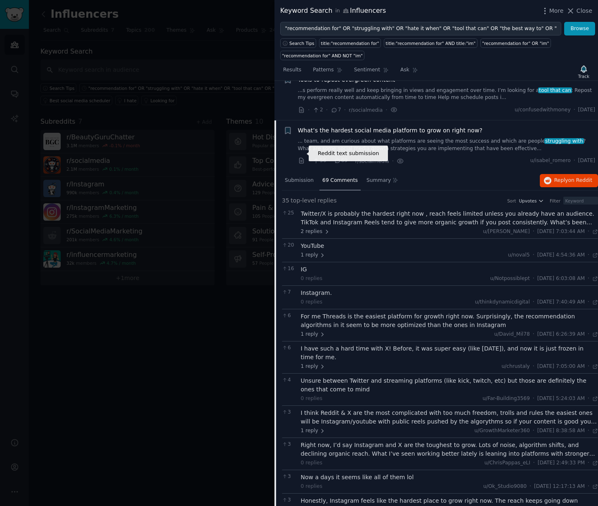
click at [300, 157] on icon at bounding box center [301, 160] width 7 height 7
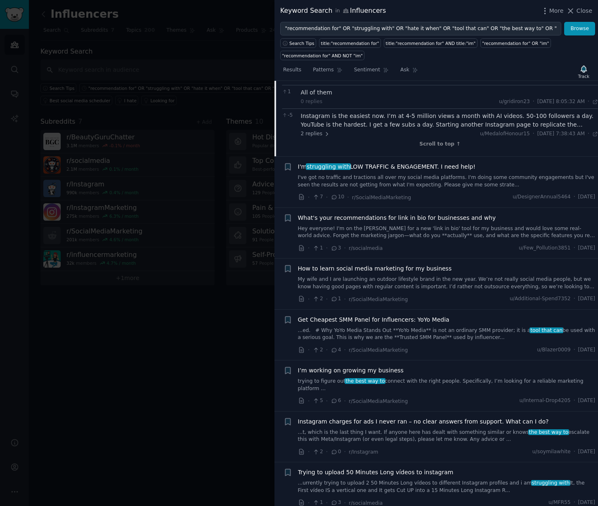
scroll to position [1703, 0]
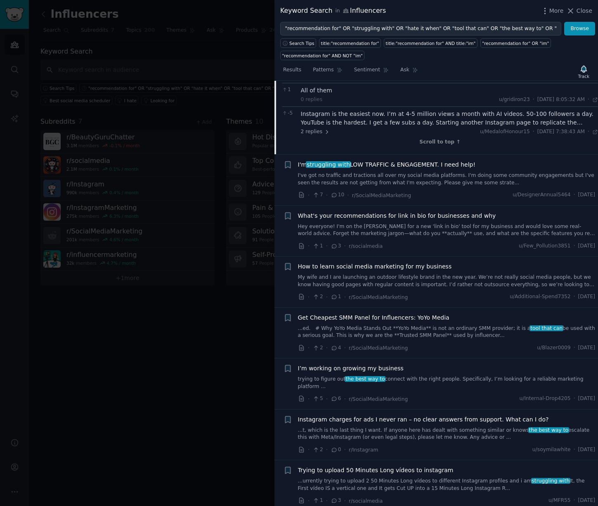
click at [450, 175] on link "I've got no traffic and tractions all over my social media platforms. I'm doing…" at bounding box center [446, 179] width 297 height 14
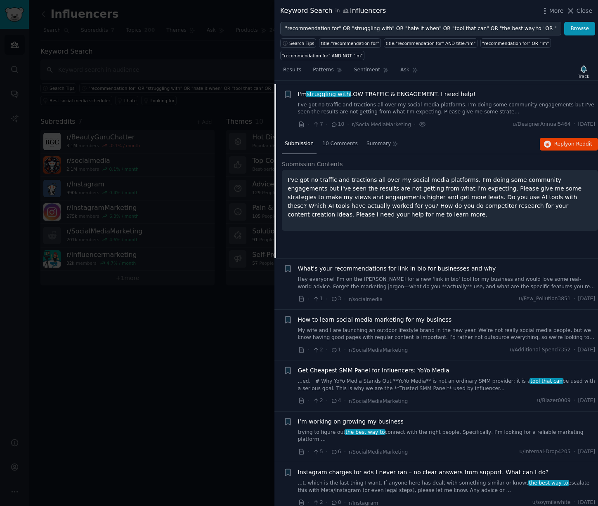
scroll to position [748, 0]
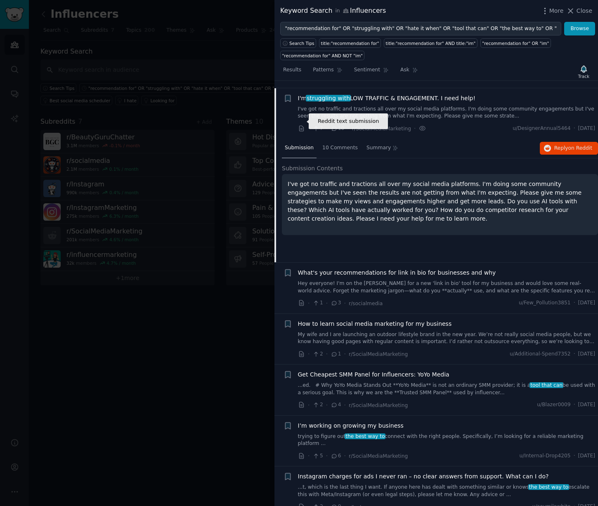
click at [301, 125] on icon at bounding box center [301, 128] width 7 height 7
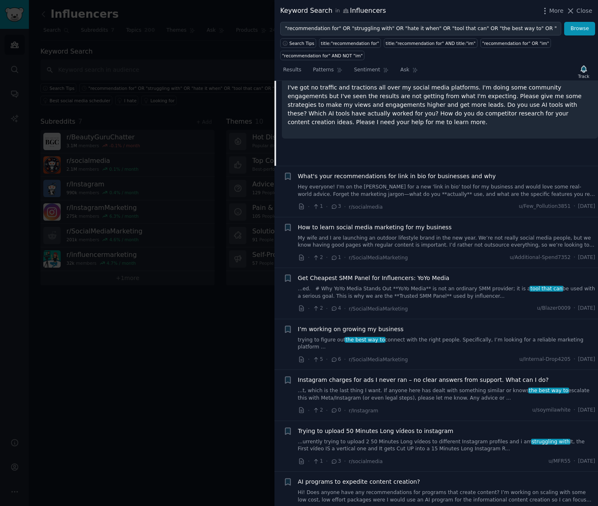
scroll to position [908, 0]
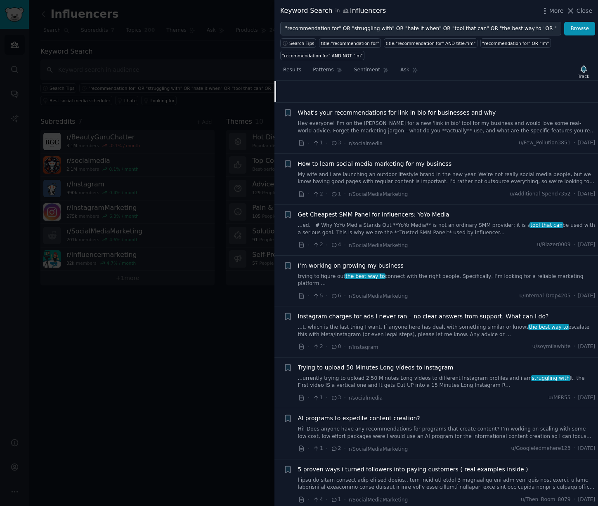
click at [469, 222] on link "...ed. # Why YoYo Media Stands Out **YoYo Media** is not an ordinary SMM provid…" at bounding box center [446, 229] width 297 height 14
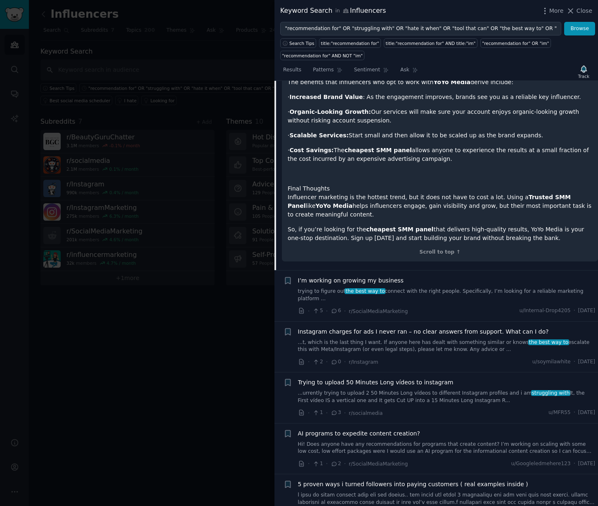
scroll to position [1453, 0]
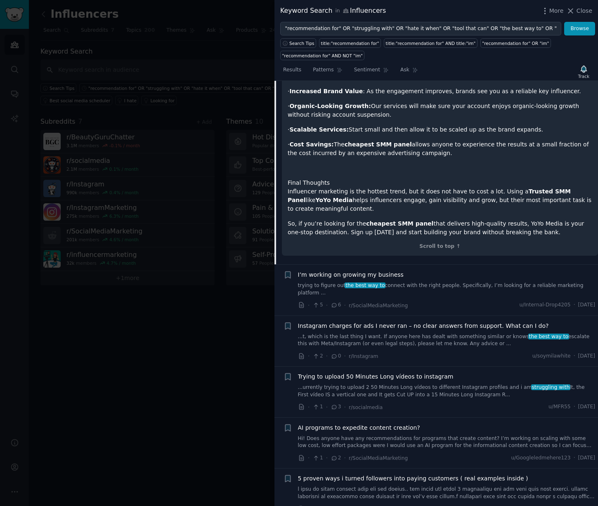
click at [455, 282] on link "trying to figure out the best way to connect with the right people. Specificall…" at bounding box center [446, 289] width 297 height 14
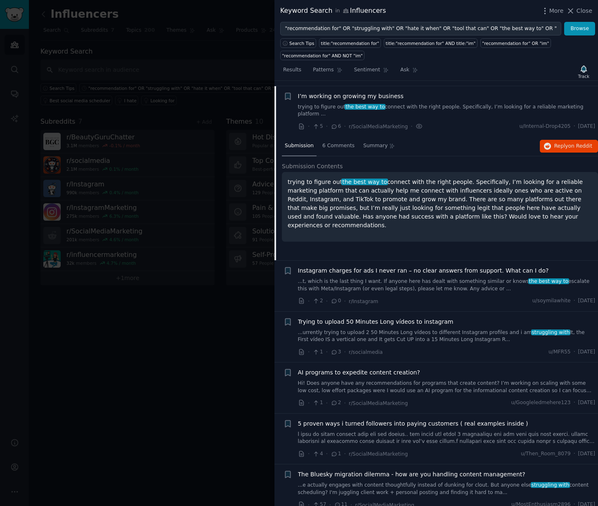
scroll to position [952, 0]
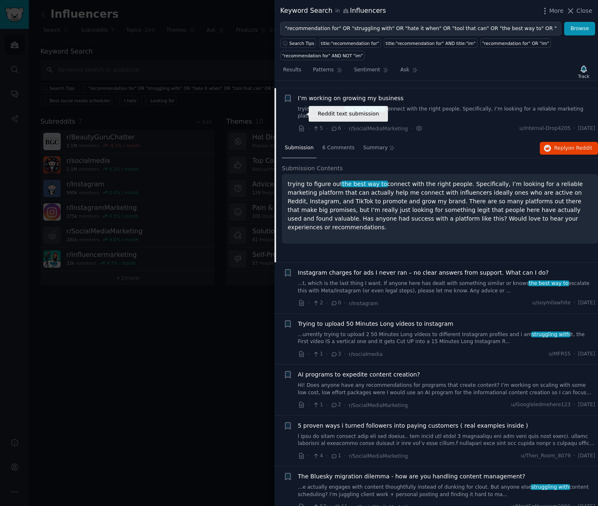
click at [301, 125] on icon at bounding box center [301, 128] width 7 height 7
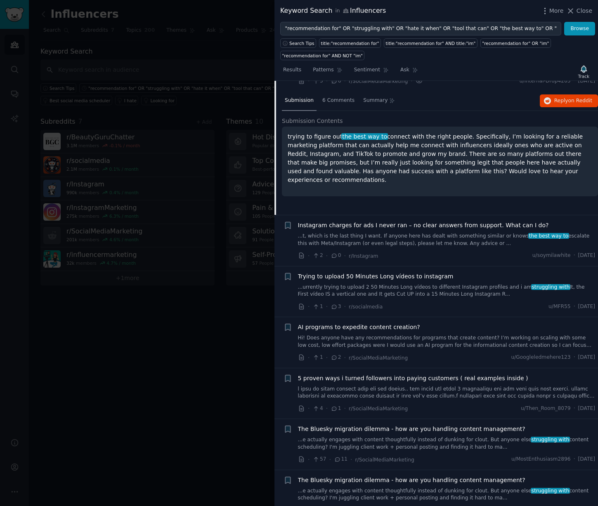
scroll to position [1101, 0]
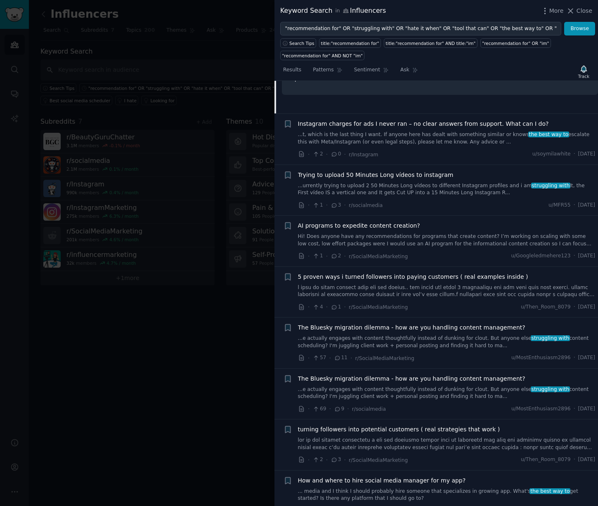
click at [458, 182] on link "...urrently trying to upload 2 50 Minutes Long vídeos to different Instagram pr…" at bounding box center [446, 189] width 297 height 14
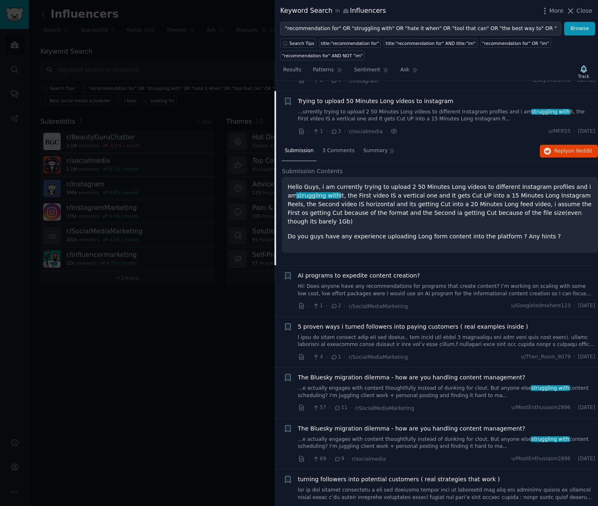
scroll to position [1047, 0]
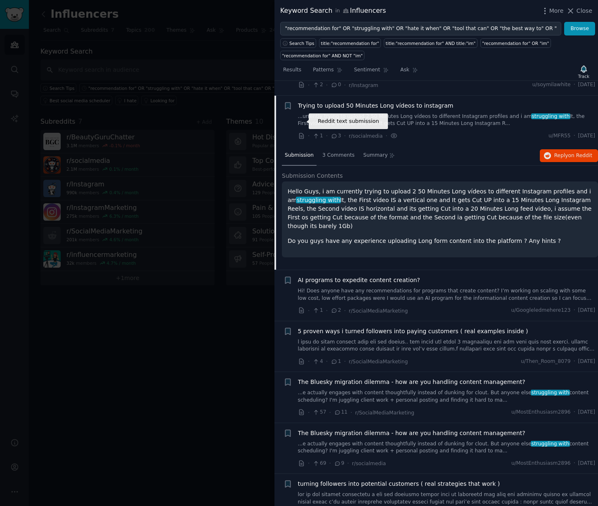
click at [300, 132] on icon at bounding box center [301, 135] width 7 height 7
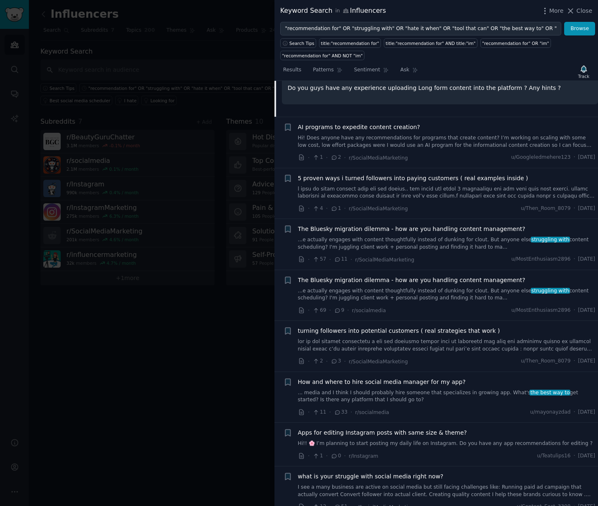
scroll to position [1200, 0]
click at [302, 205] on icon at bounding box center [301, 208] width 7 height 7
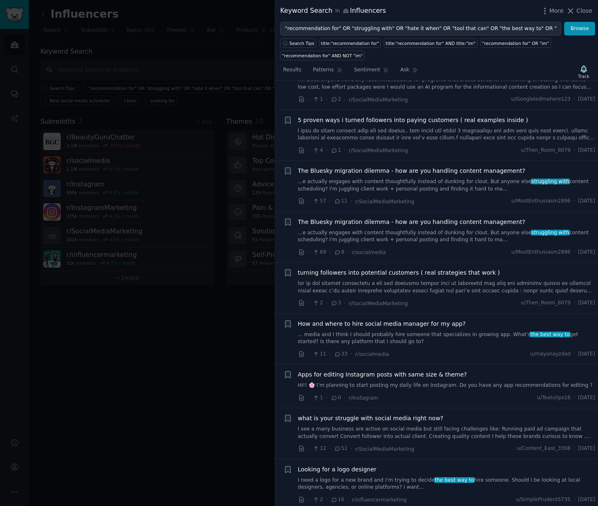
scroll to position [1333, 0]
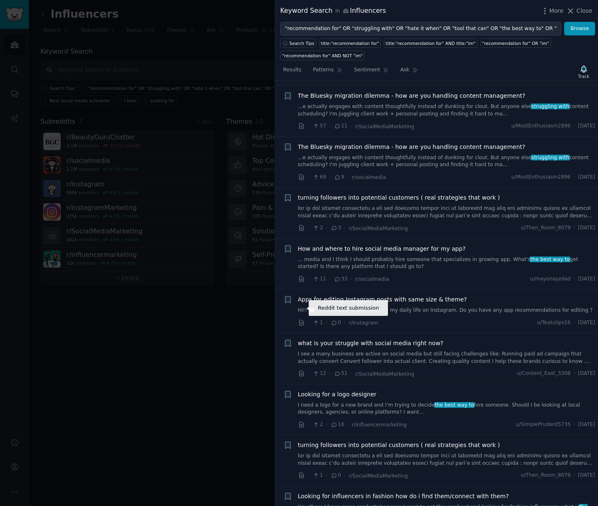
click at [302, 319] on icon at bounding box center [301, 322] width 7 height 7
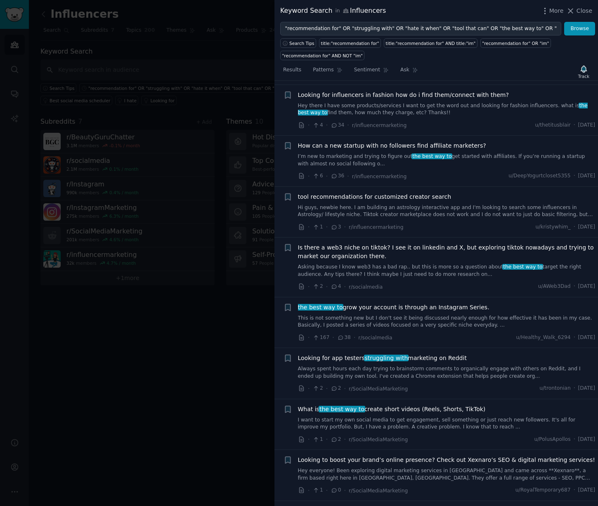
scroll to position [1742, 0]
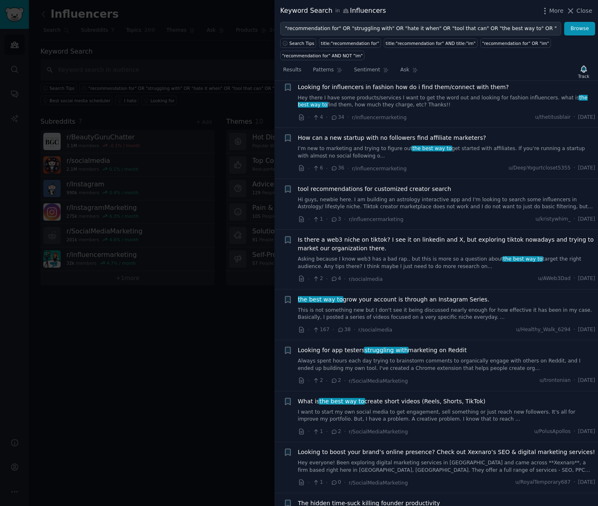
click at [219, 156] on div at bounding box center [299, 253] width 598 height 506
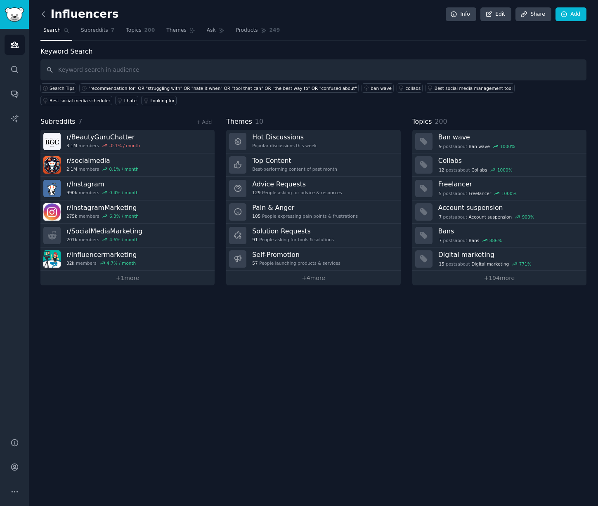
click at [45, 17] on icon at bounding box center [43, 14] width 9 height 9
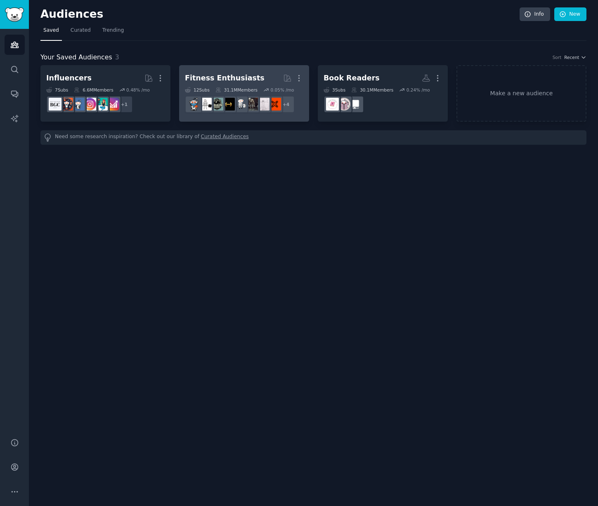
click at [216, 76] on div "Fitness Enthusiasts" at bounding box center [225, 78] width 80 height 10
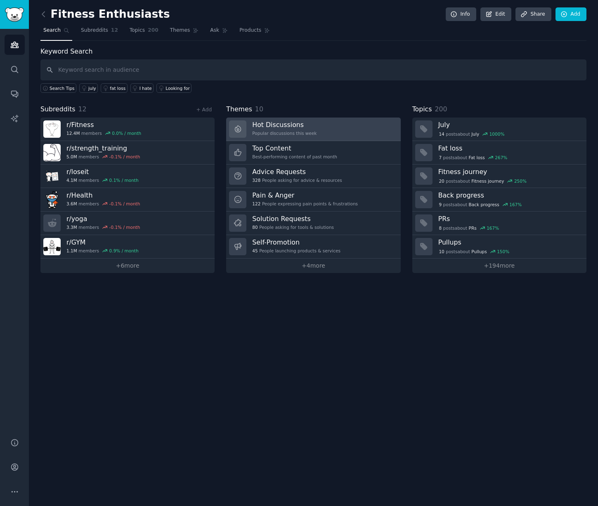
click at [287, 126] on h3 "Hot Discussions" at bounding box center [284, 124] width 64 height 9
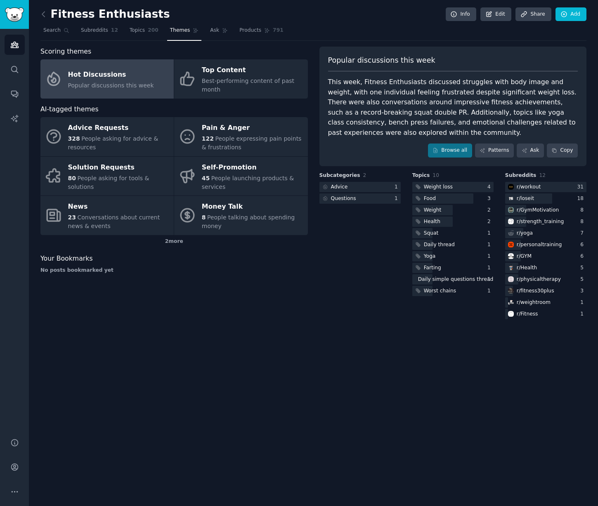
click at [251, 293] on div "Scoring themes Hot Discussions Popular discussions this week Top Content Best-p…" at bounding box center [173, 184] width 267 height 274
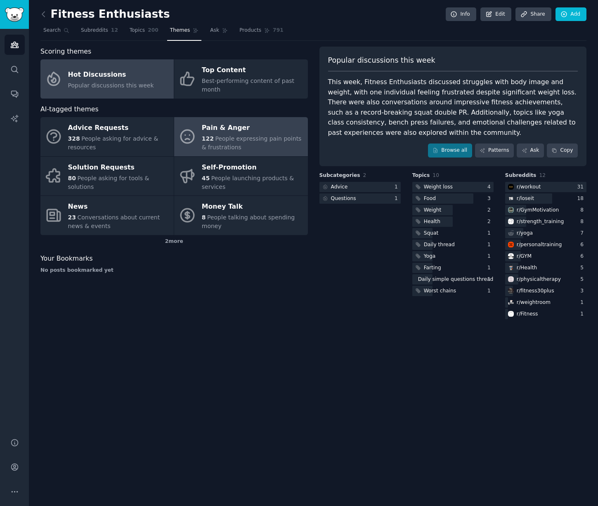
click at [236, 128] on div "Pain & Anger" at bounding box center [252, 128] width 101 height 13
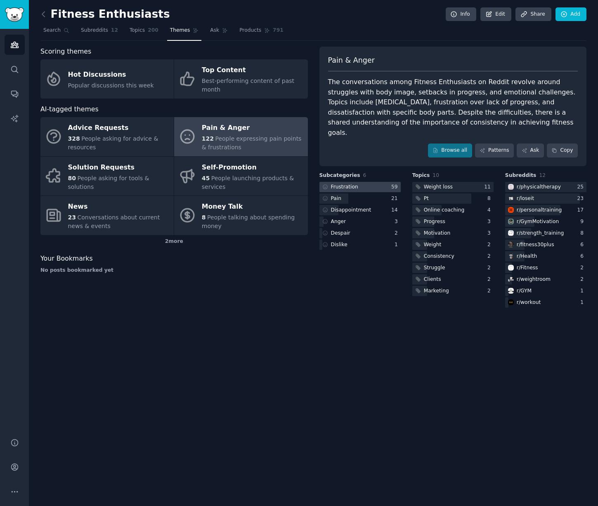
click at [341, 184] on div "Frustration" at bounding box center [344, 187] width 27 height 7
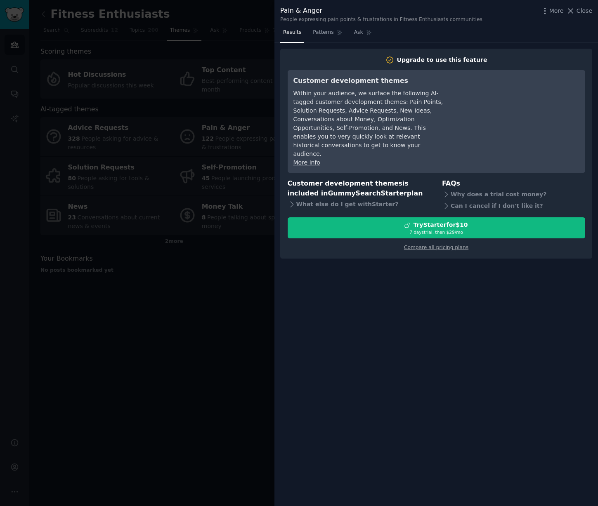
click at [222, 363] on div at bounding box center [299, 253] width 598 height 506
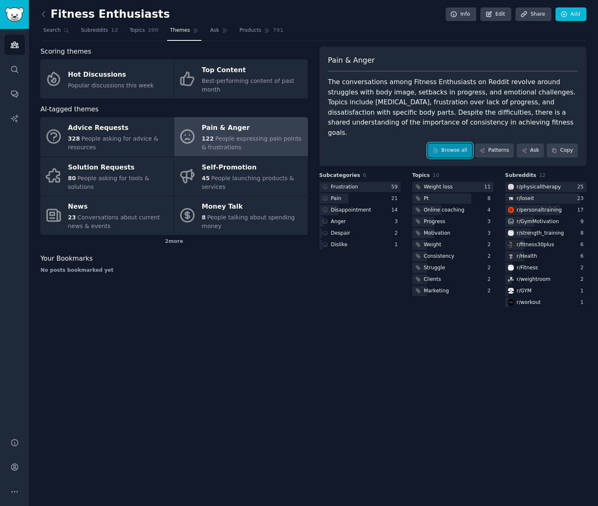
click at [456, 144] on link "Browse all" at bounding box center [450, 151] width 44 height 14
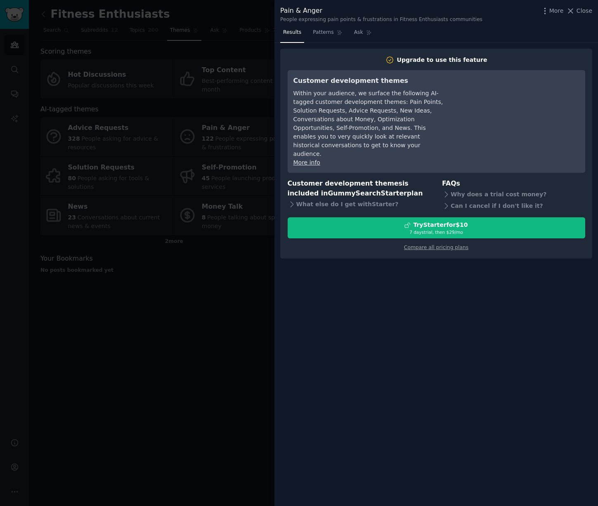
click at [142, 242] on div at bounding box center [299, 253] width 598 height 506
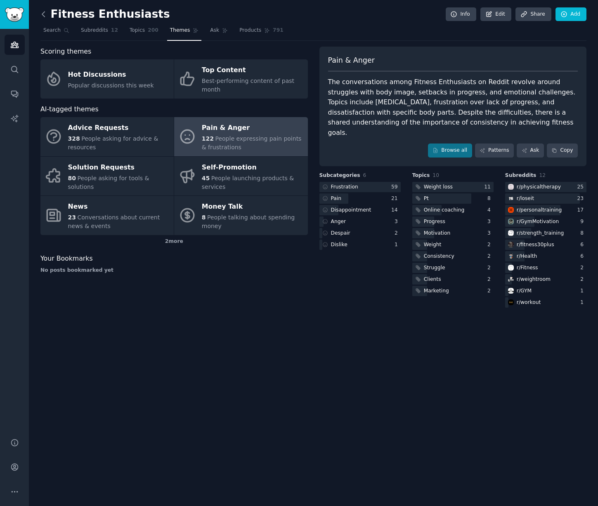
click at [43, 10] on icon at bounding box center [43, 14] width 9 height 9
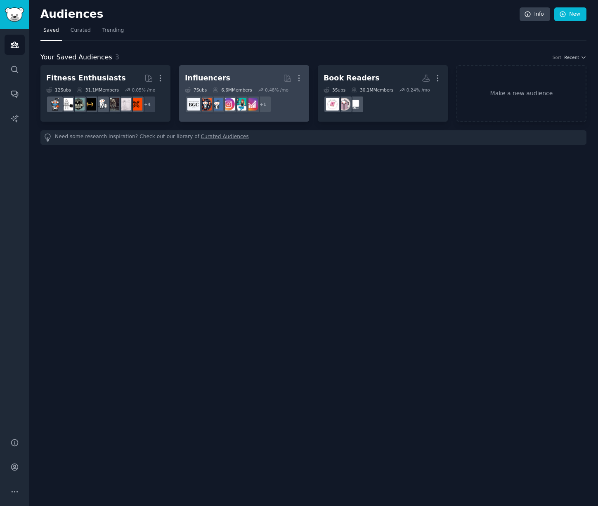
click at [224, 78] on h2 "Influencers More" at bounding box center [244, 78] width 118 height 14
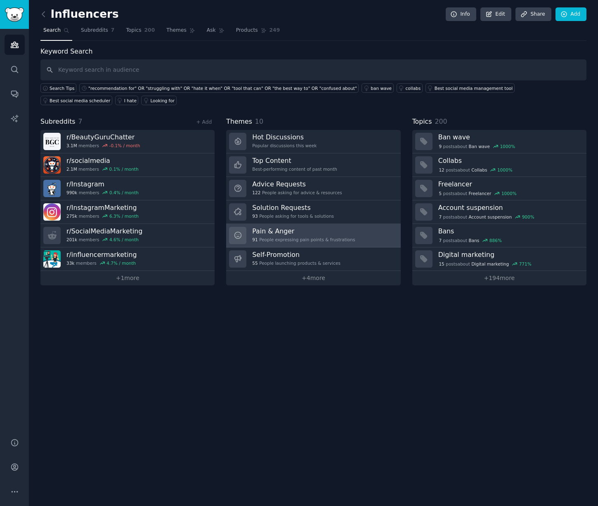
click at [294, 233] on h3 "Pain & Anger" at bounding box center [303, 231] width 103 height 9
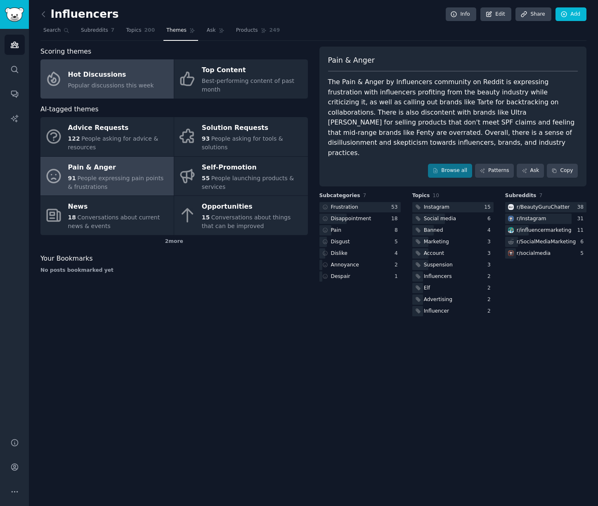
click at [103, 80] on div "Hot Discussions" at bounding box center [111, 74] width 86 height 13
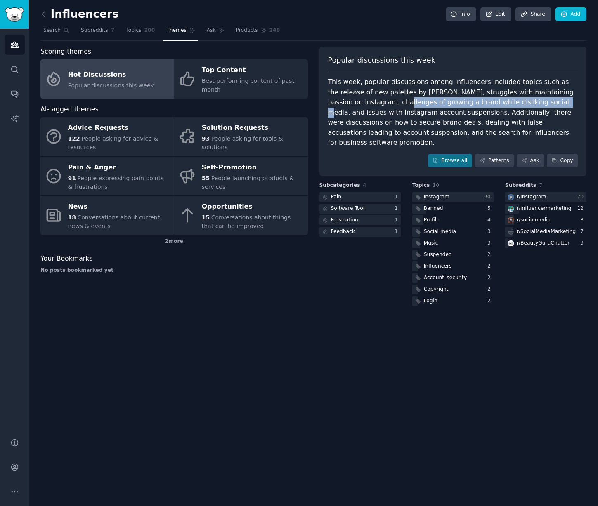
drag, startPoint x: 381, startPoint y: 103, endPoint x: 531, endPoint y: 100, distance: 149.8
click at [531, 100] on div "This week, popular discussions among influencers included topics such as the re…" at bounding box center [453, 112] width 250 height 71
click at [368, 112] on div "This week, popular discussions among influencers included topics such as the re…" at bounding box center [453, 112] width 250 height 71
click at [419, 113] on div "This week, popular discussions among influencers included topics such as the re…" at bounding box center [453, 112] width 250 height 71
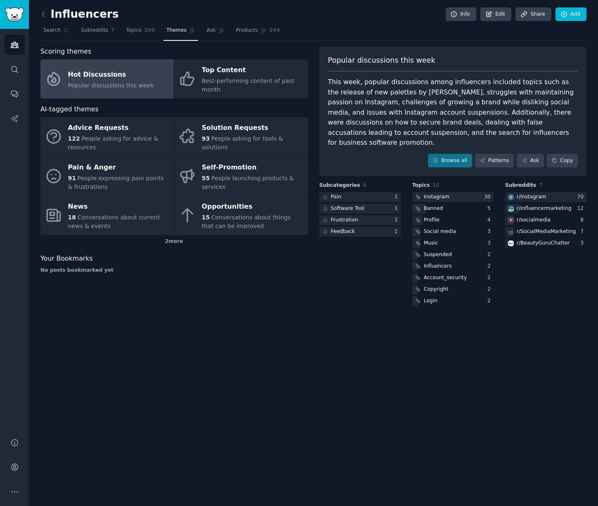
click at [419, 113] on div "This week, popular discussions among influencers included topics such as the re…" at bounding box center [453, 112] width 250 height 71
click at [285, 316] on div "Influencers Info Edit Share Add Search Subreddits 7 Topics 200 Themes Ask Produ…" at bounding box center [313, 253] width 569 height 506
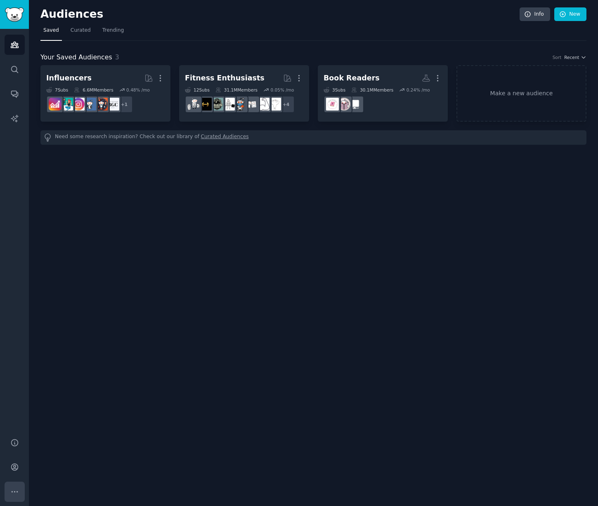
click at [15, 496] on icon "Sidebar" at bounding box center [14, 492] width 9 height 9
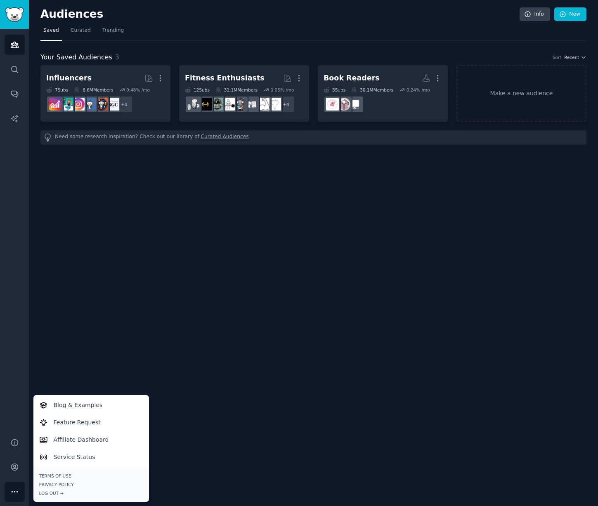
click at [15, 160] on div "Audiences Search Conversations AI Reports" at bounding box center [14, 228] width 29 height 399
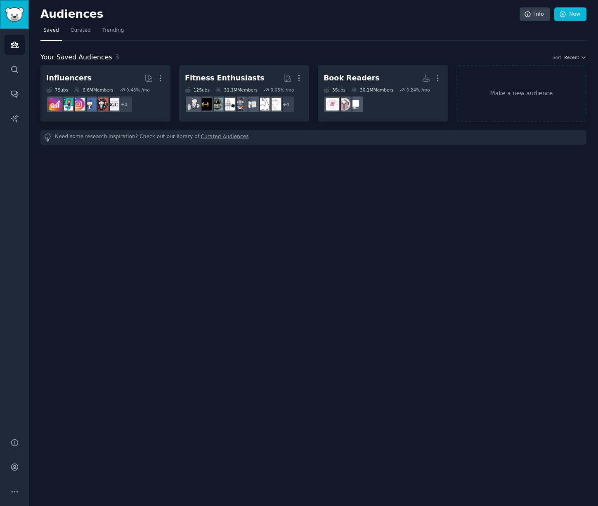
click at [19, 14] on img "Sidebar" at bounding box center [14, 14] width 19 height 14
click at [19, 461] on link "Account" at bounding box center [15, 467] width 20 height 20
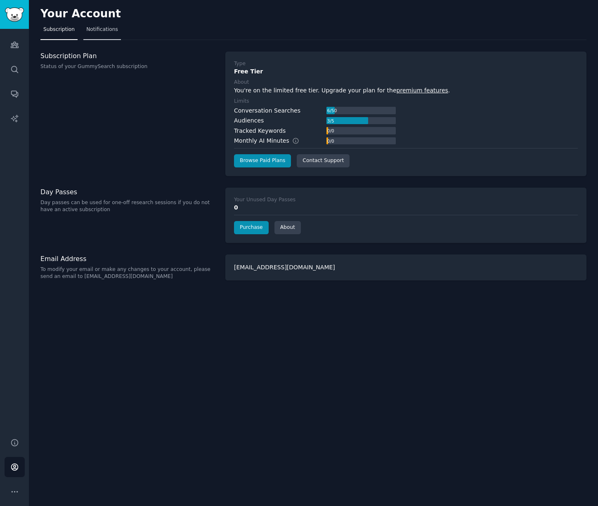
click at [93, 30] on span "Notifications" at bounding box center [102, 29] width 32 height 7
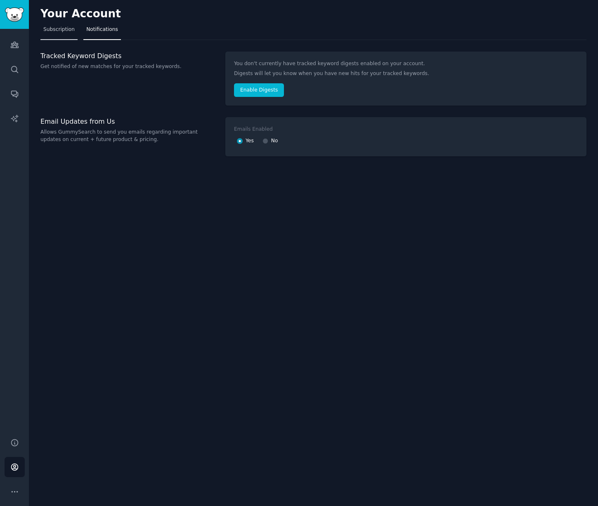
click at [56, 30] on span "Subscription" at bounding box center [58, 29] width 31 height 7
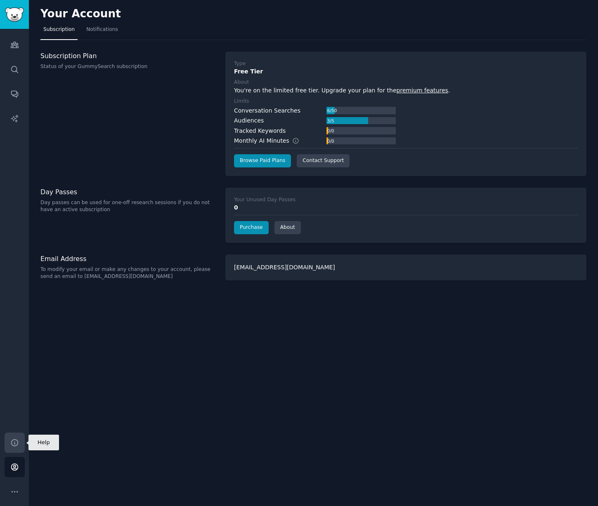
click at [12, 441] on icon "Sidebar" at bounding box center [14, 443] width 9 height 9
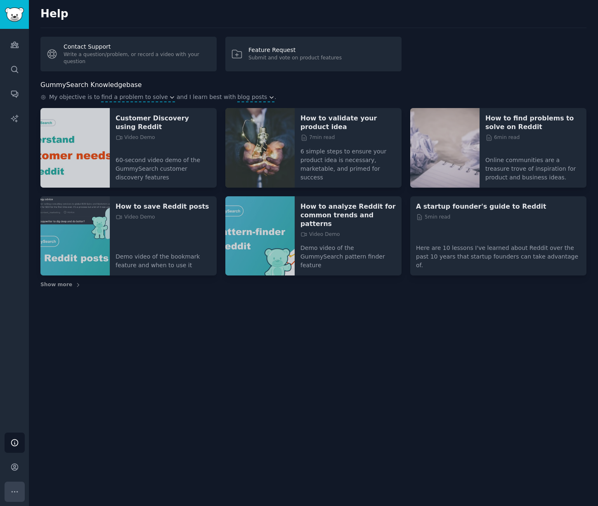
click at [14, 491] on icon "Sidebar" at bounding box center [14, 492] width 9 height 9
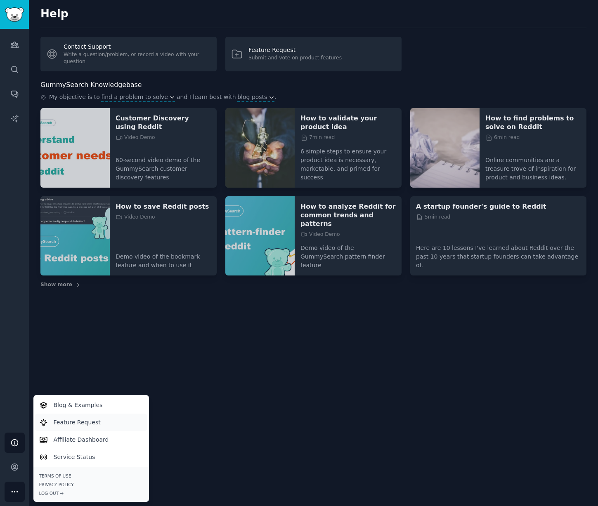
click at [101, 424] on link "Feature Request" at bounding box center [91, 422] width 113 height 17
click at [12, 48] on icon "Sidebar" at bounding box center [14, 45] width 7 height 6
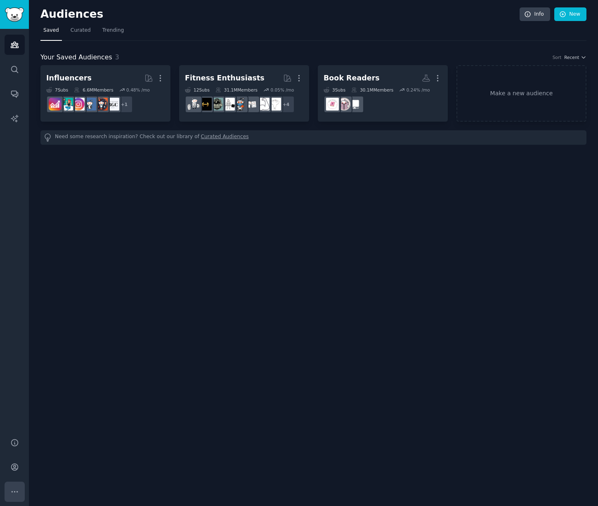
click at [21, 484] on button "More" at bounding box center [15, 492] width 20 height 20
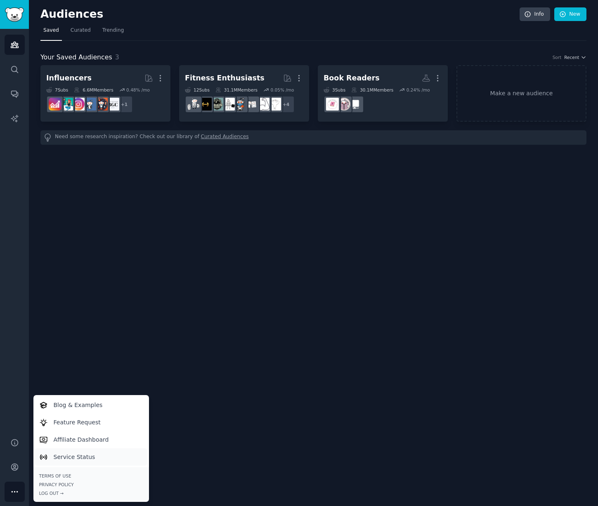
click at [67, 455] on p "Service Status" at bounding box center [75, 457] width 42 height 9
